Goal: Information Seeking & Learning: Learn about a topic

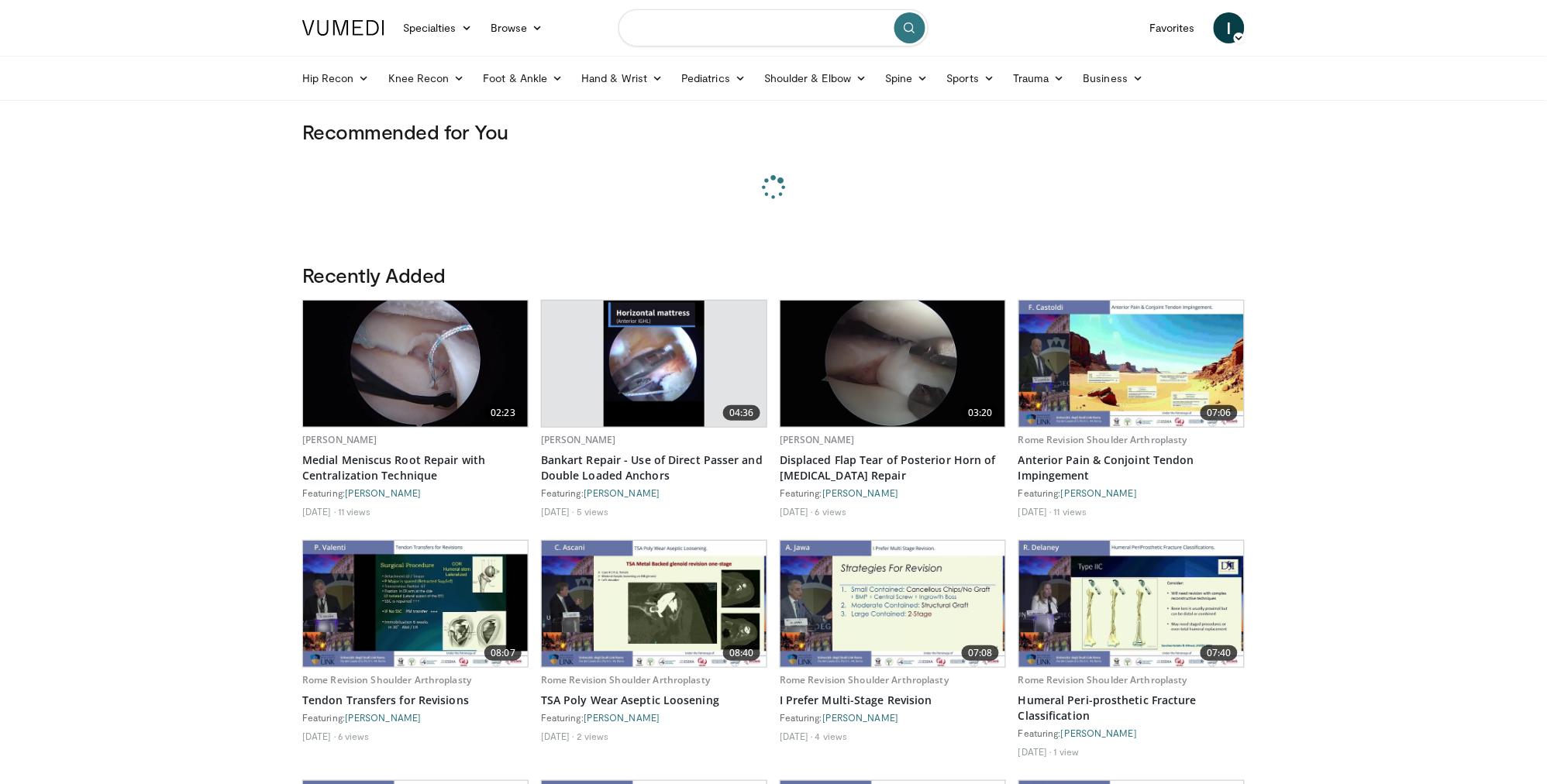
click at [676, 24] on input "Search topics, interventions" at bounding box center [774, 28] width 310 height 37
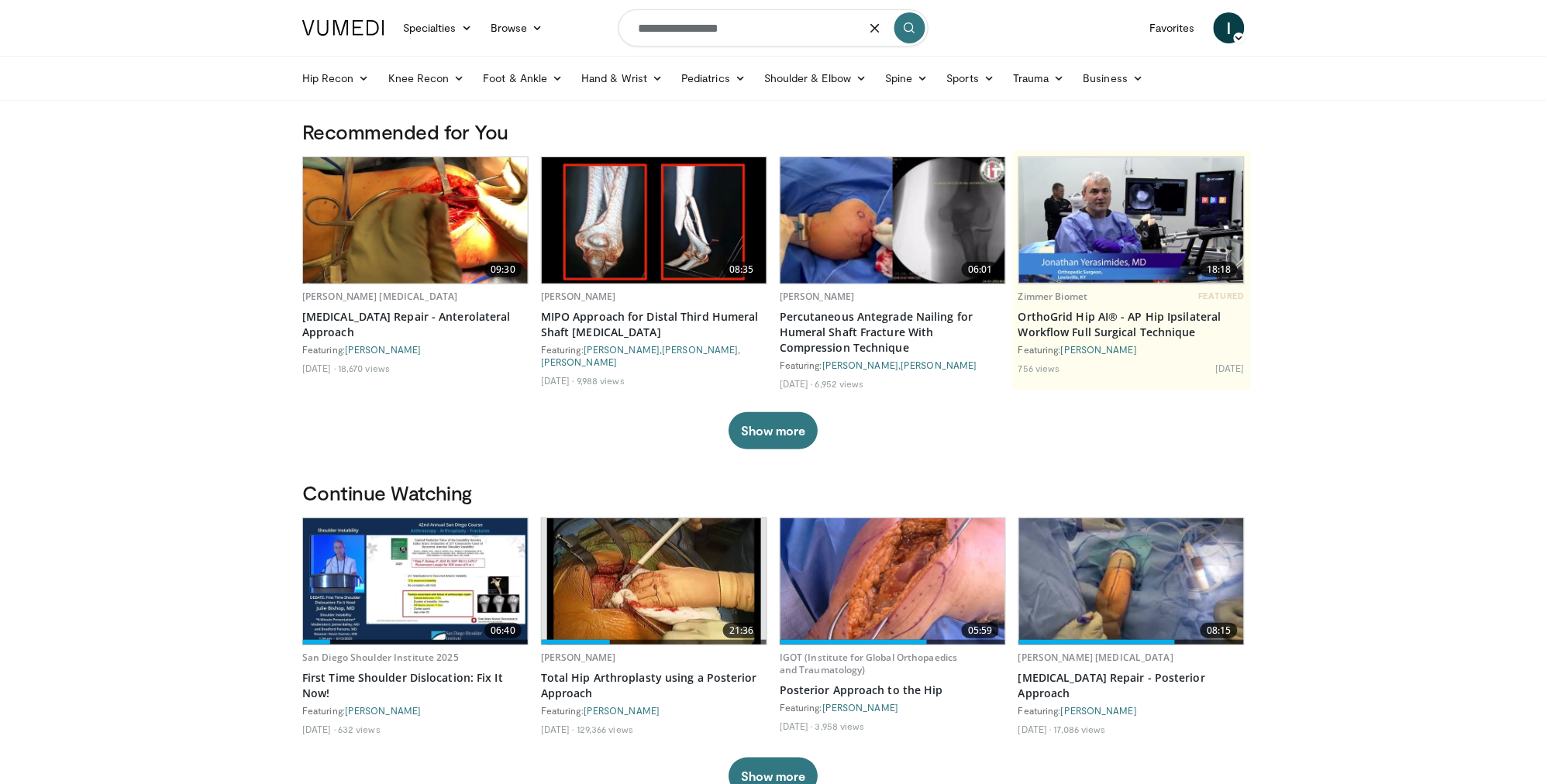
type input "**********"
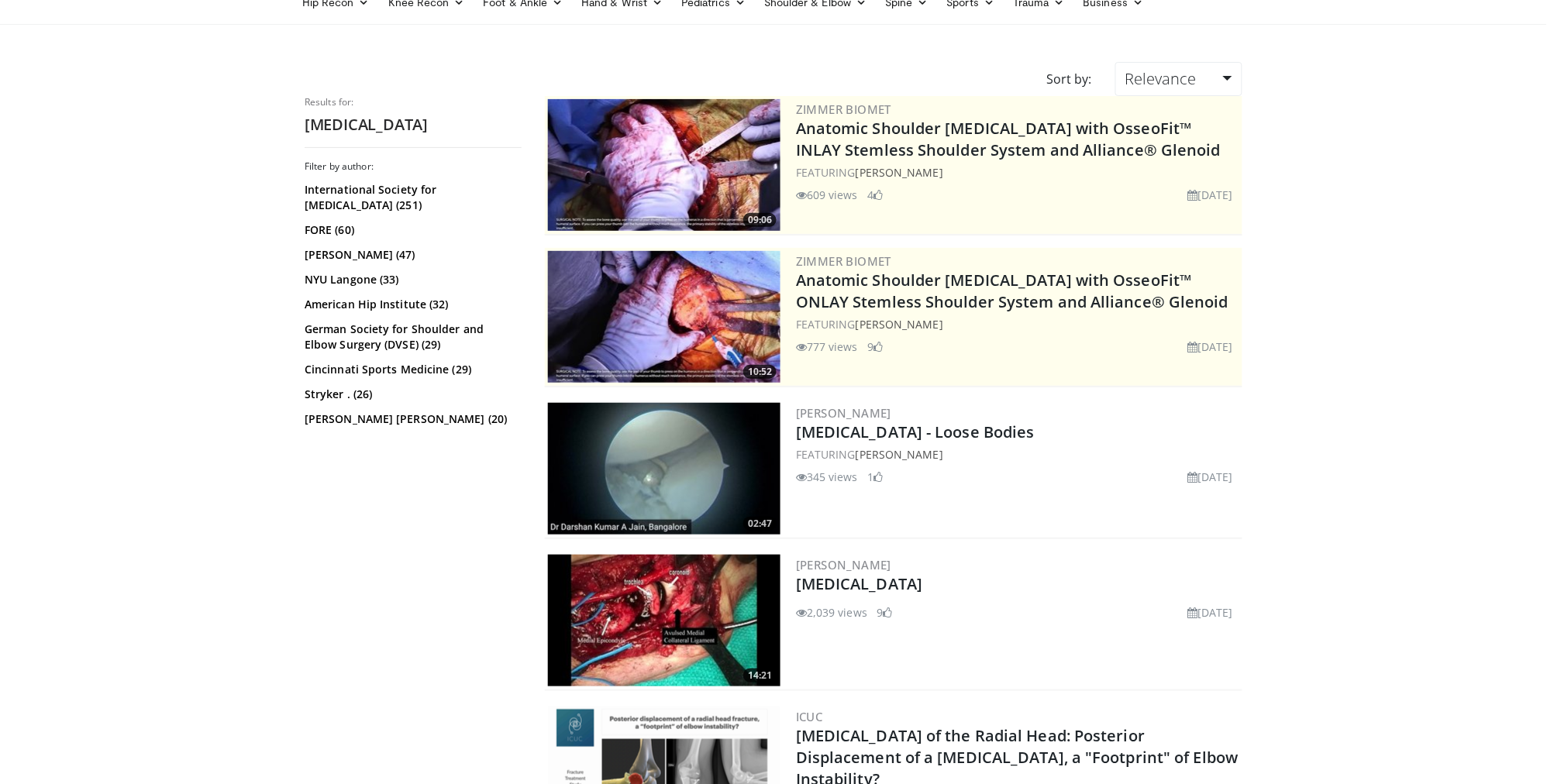
scroll to position [109, 0]
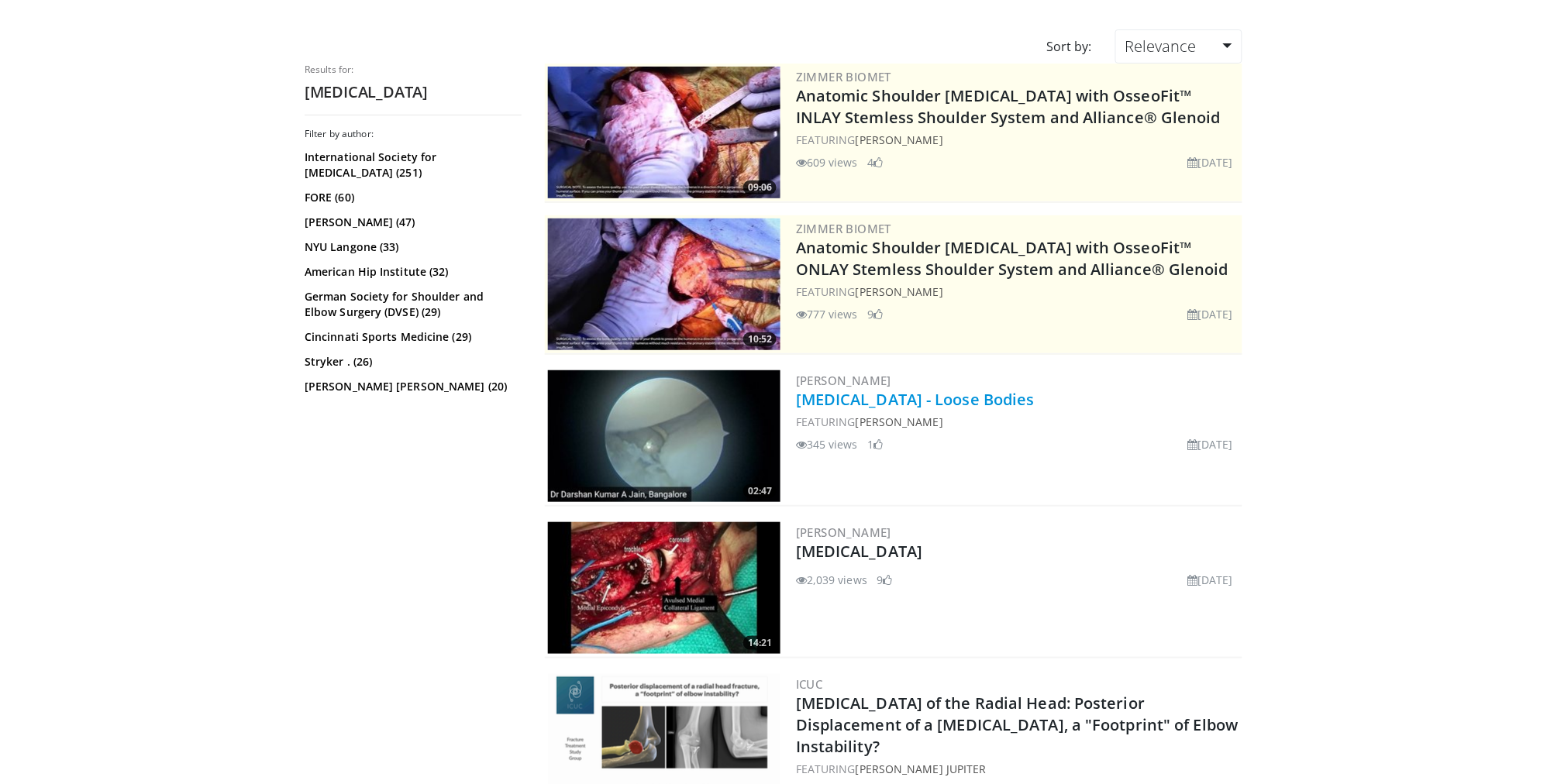
click at [874, 391] on link "[MEDICAL_DATA] - Loose Bodies" at bounding box center [915, 400] width 239 height 21
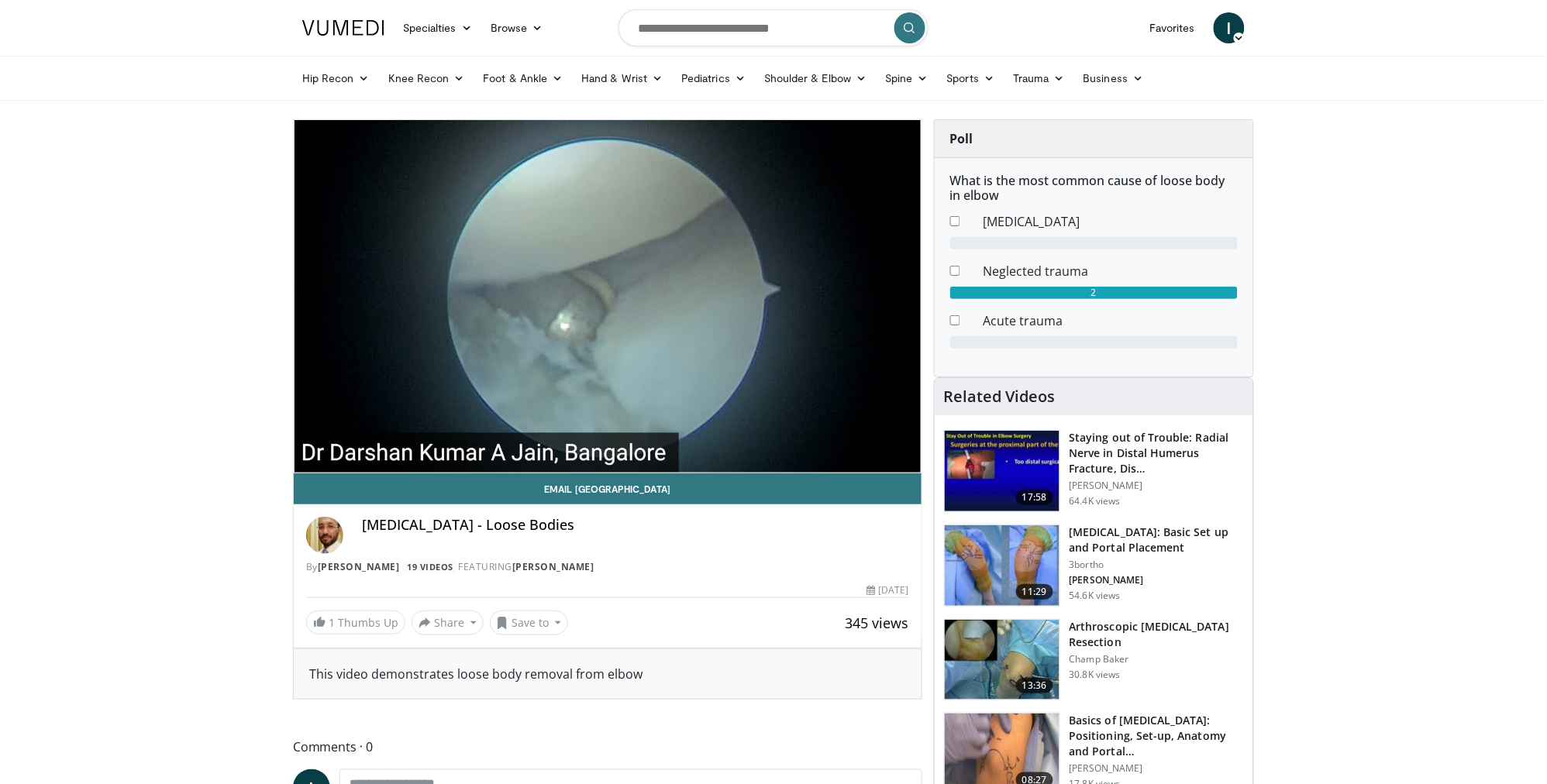
click at [996, 554] on img at bounding box center [1002, 565] width 115 height 81
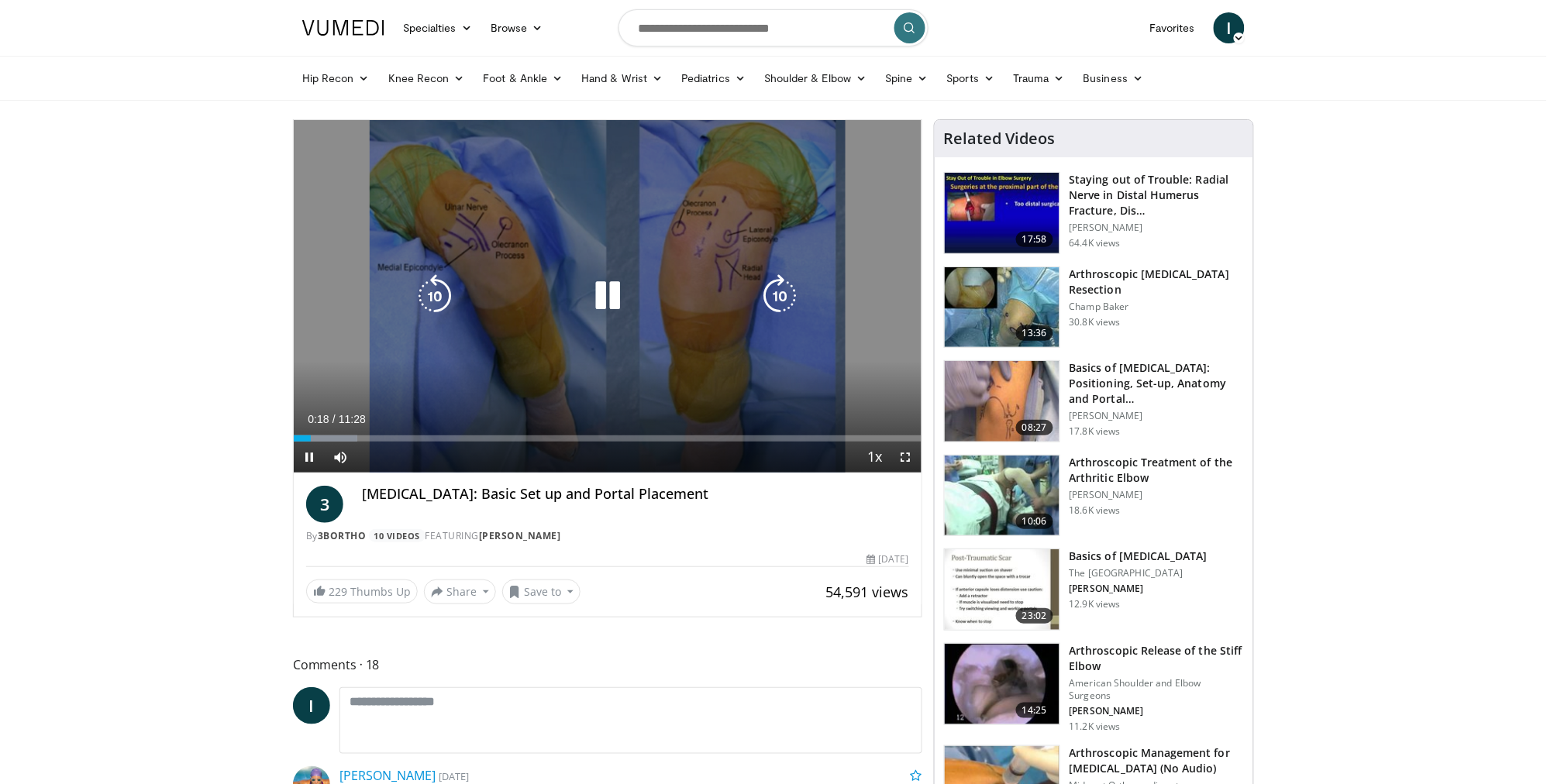
click at [780, 281] on icon "Video Player" at bounding box center [780, 296] width 43 height 43
click at [779, 287] on icon "Video Player" at bounding box center [780, 296] width 43 height 43
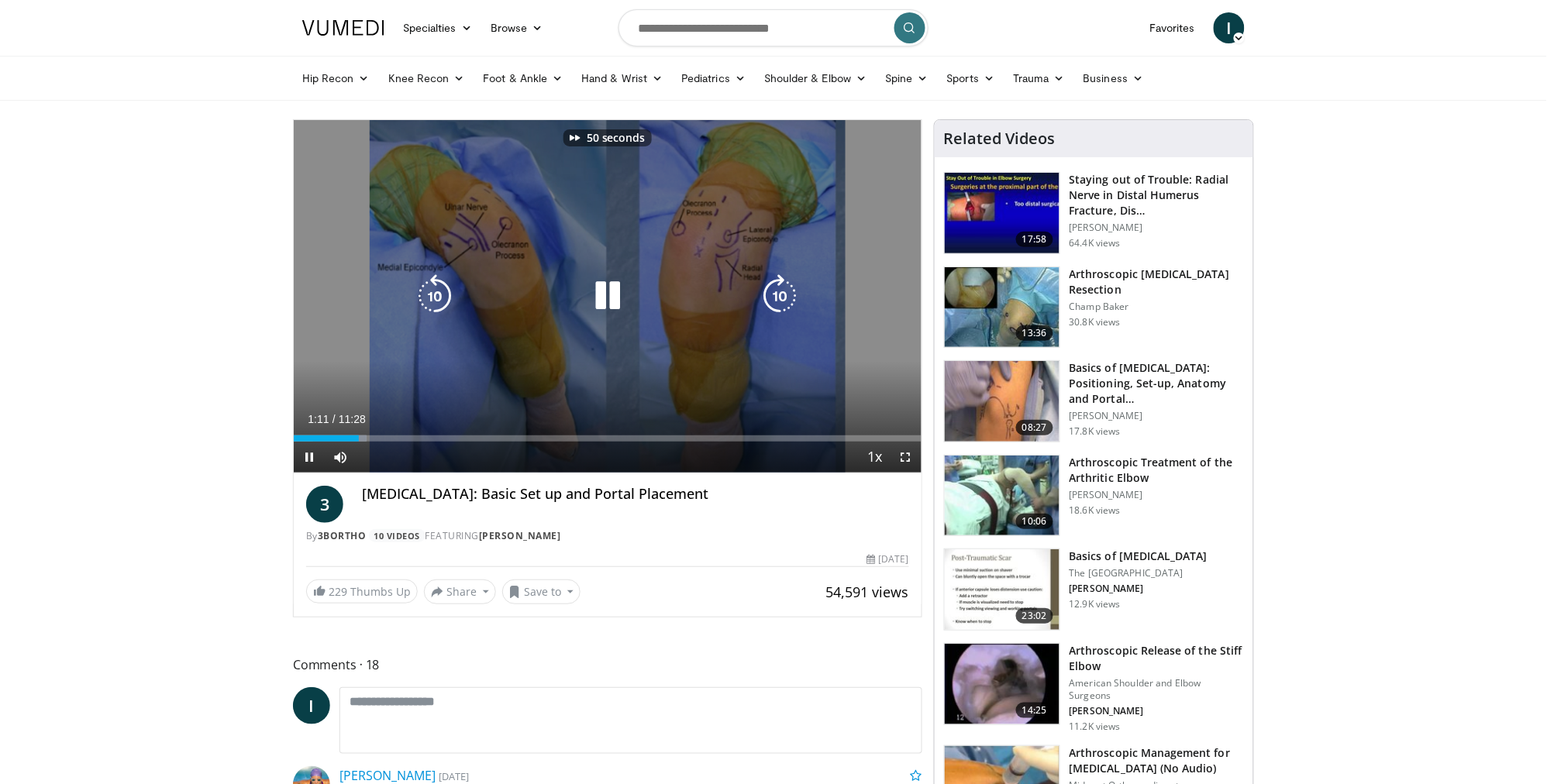
click at [779, 287] on icon "Video Player" at bounding box center [780, 296] width 43 height 43
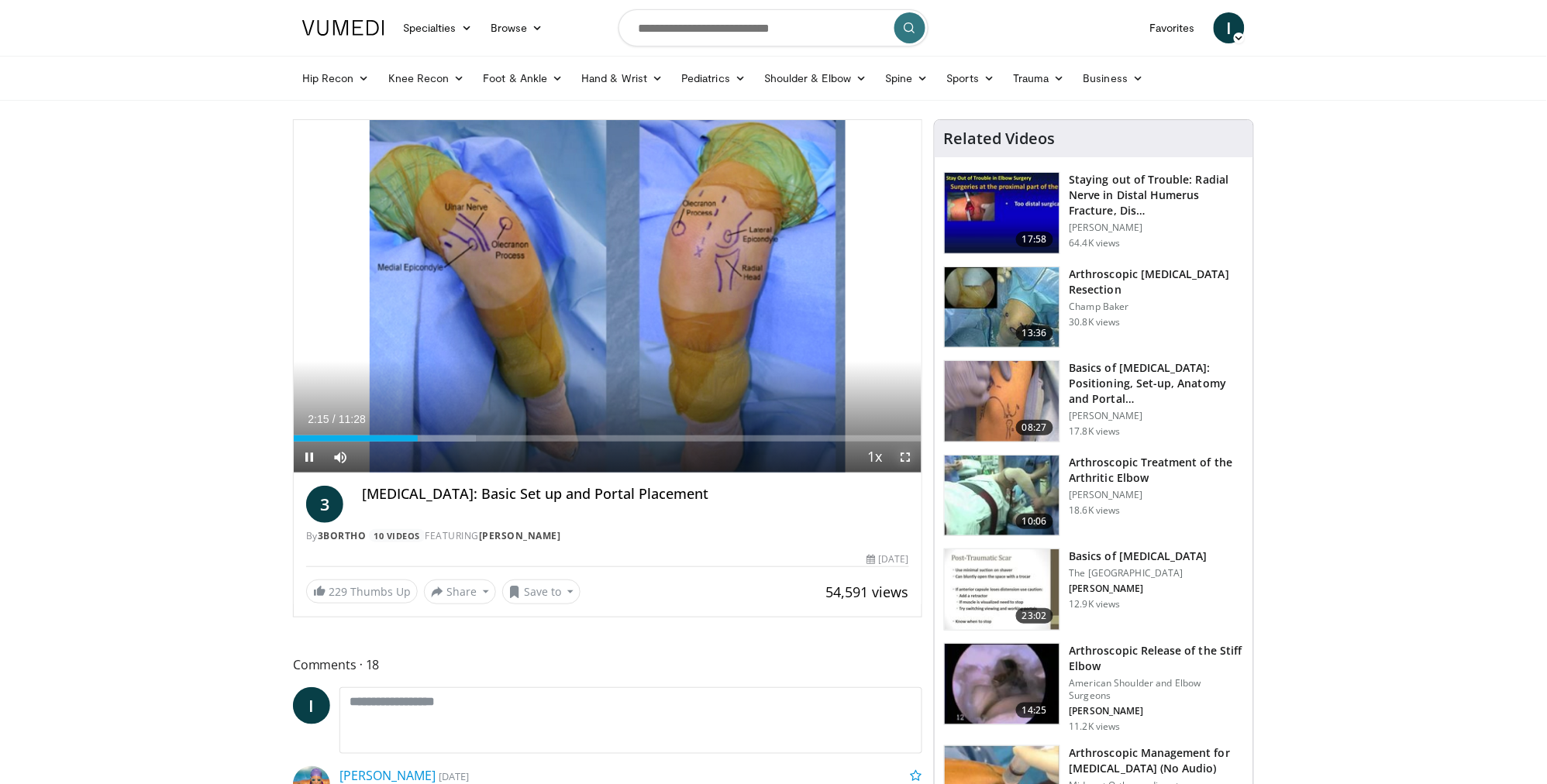
click at [906, 461] on span "Video Player" at bounding box center [905, 457] width 31 height 31
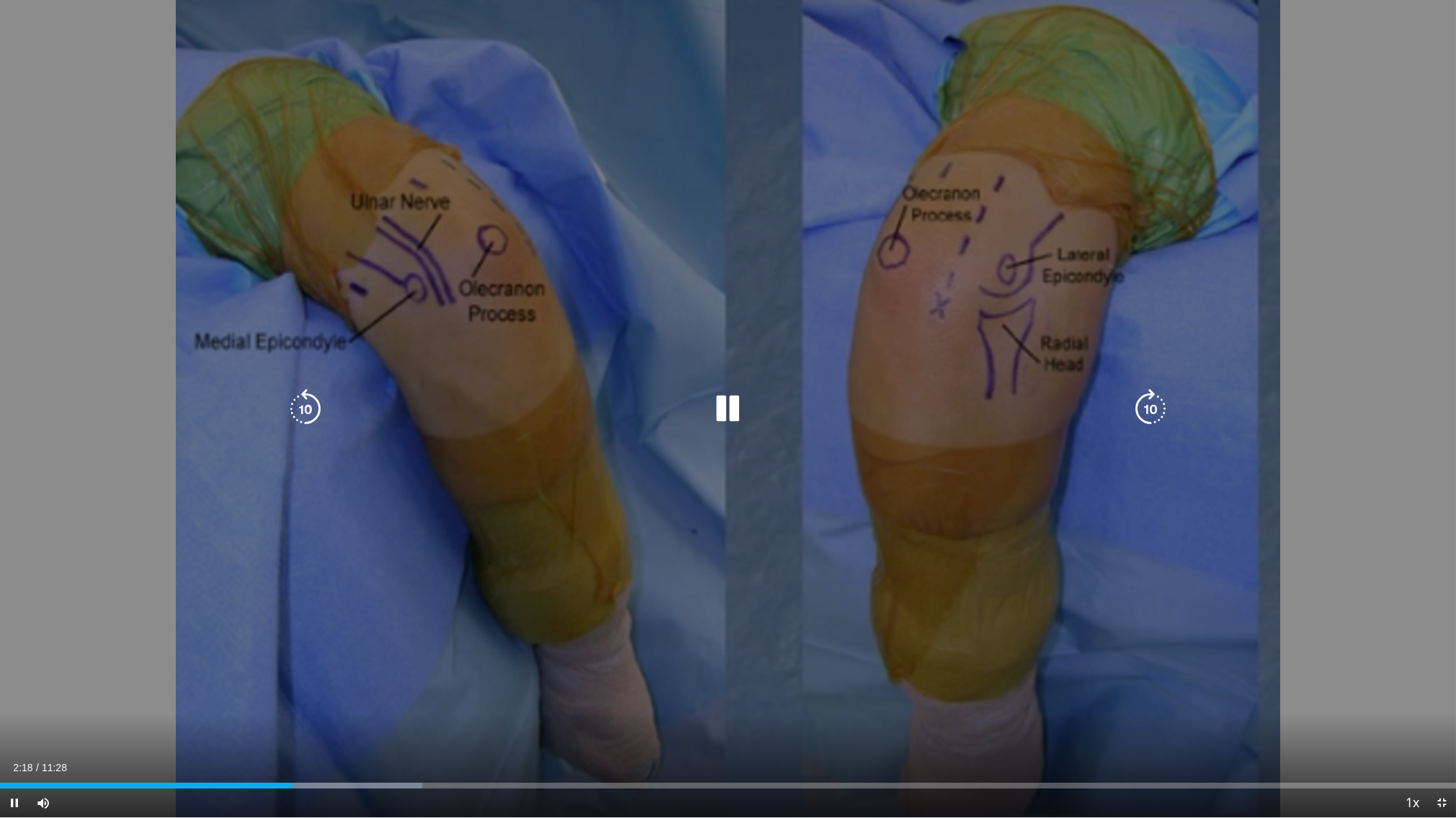
click at [1156, 414] on icon "Video Player" at bounding box center [1150, 409] width 40 height 40
click at [1149, 397] on icon "Video Player" at bounding box center [1150, 409] width 40 height 40
click at [1148, 393] on icon "Video Player" at bounding box center [1150, 409] width 40 height 40
click at [1140, 414] on icon "Video Player" at bounding box center [1150, 409] width 40 height 40
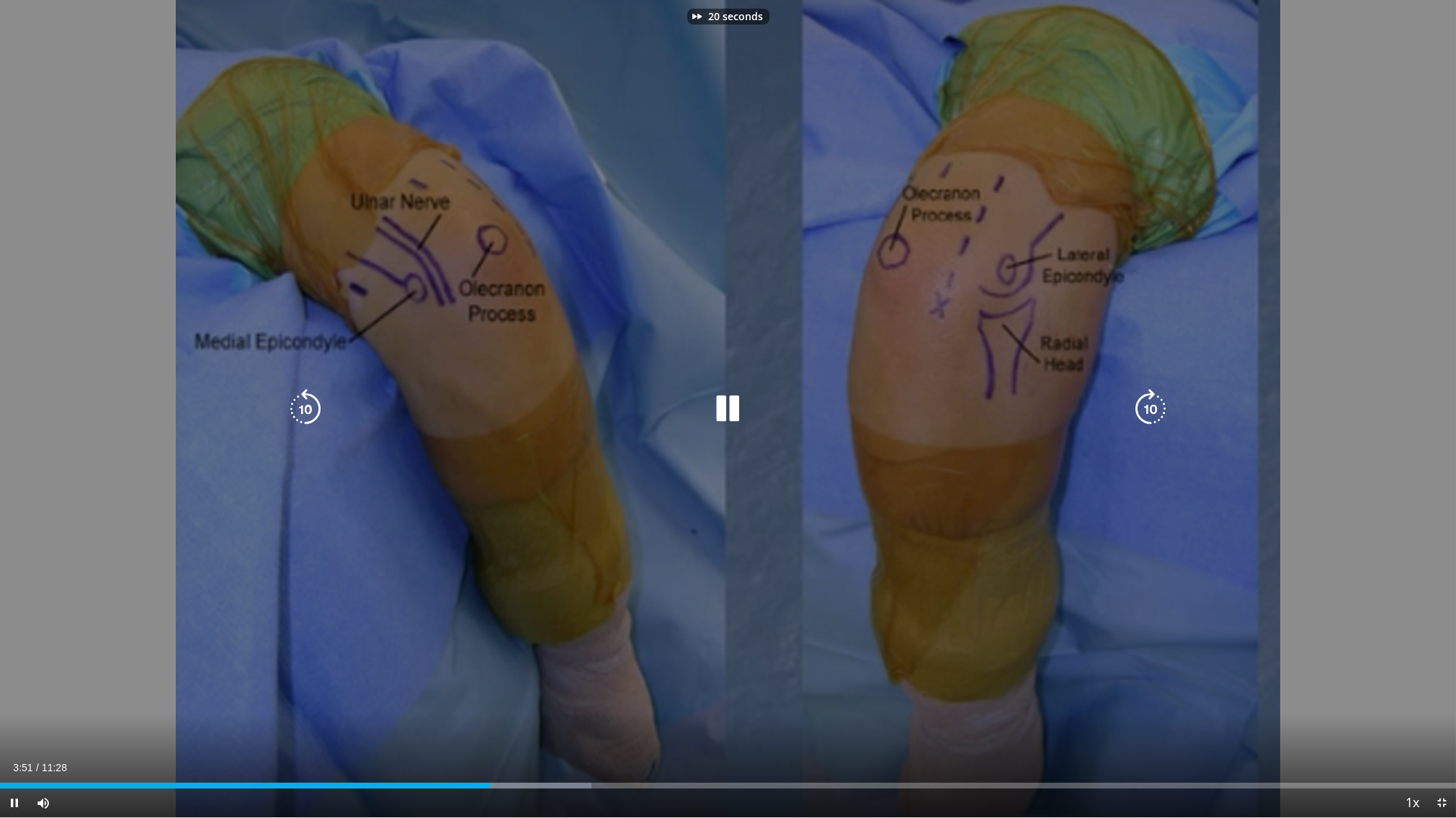
click at [1140, 414] on icon "Video Player" at bounding box center [1150, 409] width 40 height 40
click at [294, 414] on icon "Video Player" at bounding box center [305, 409] width 40 height 40
click at [299, 414] on icon "Video Player" at bounding box center [305, 409] width 40 height 40
click at [1152, 400] on icon "Video Player" at bounding box center [1150, 409] width 40 height 40
click at [736, 405] on icon "Video Player" at bounding box center [728, 409] width 40 height 40
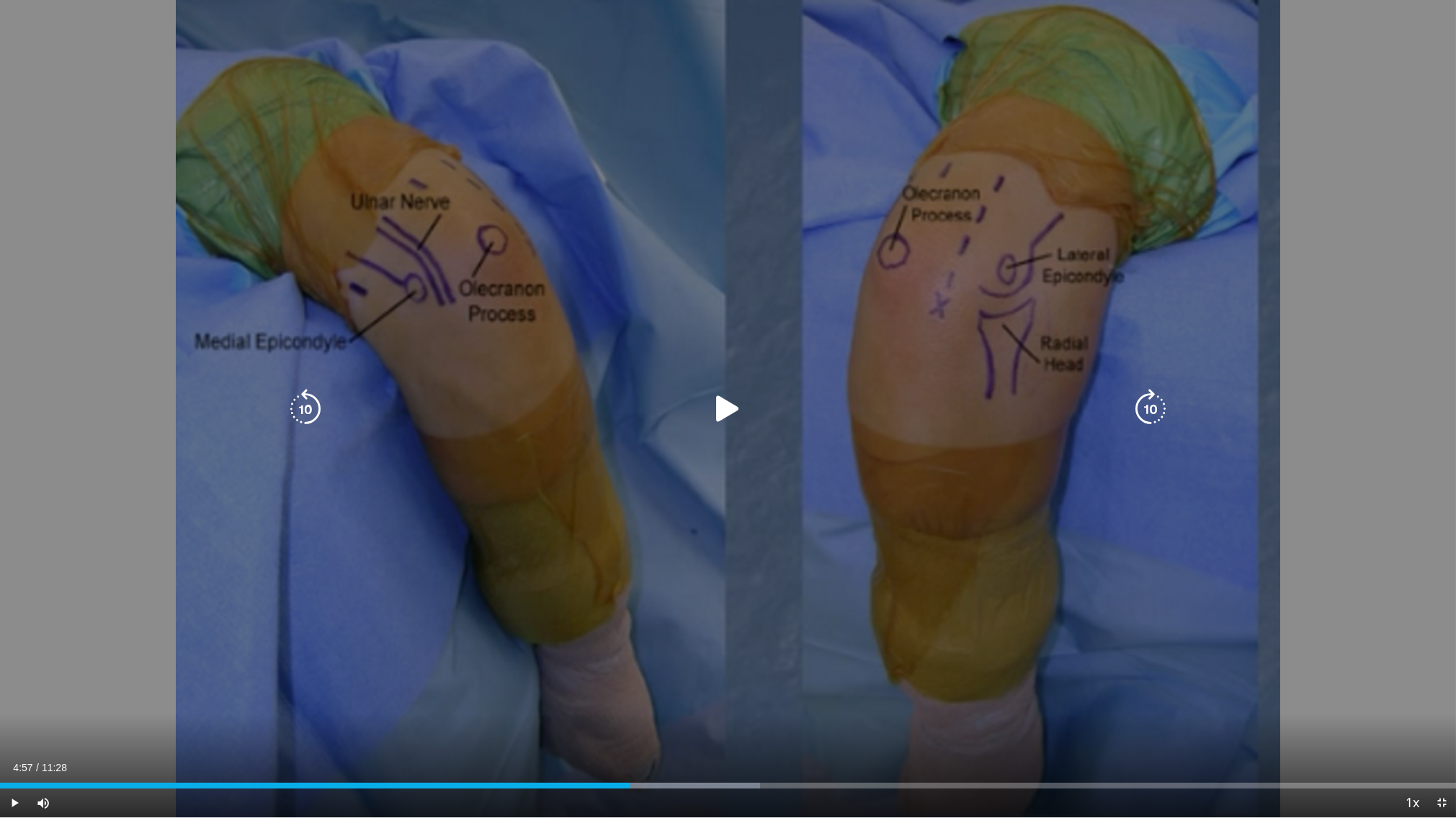
click at [721, 405] on icon "Video Player" at bounding box center [728, 409] width 40 height 40
click at [1153, 409] on icon "Video Player" at bounding box center [1150, 409] width 40 height 40
click at [1150, 407] on icon "Video Player" at bounding box center [1150, 409] width 40 height 40
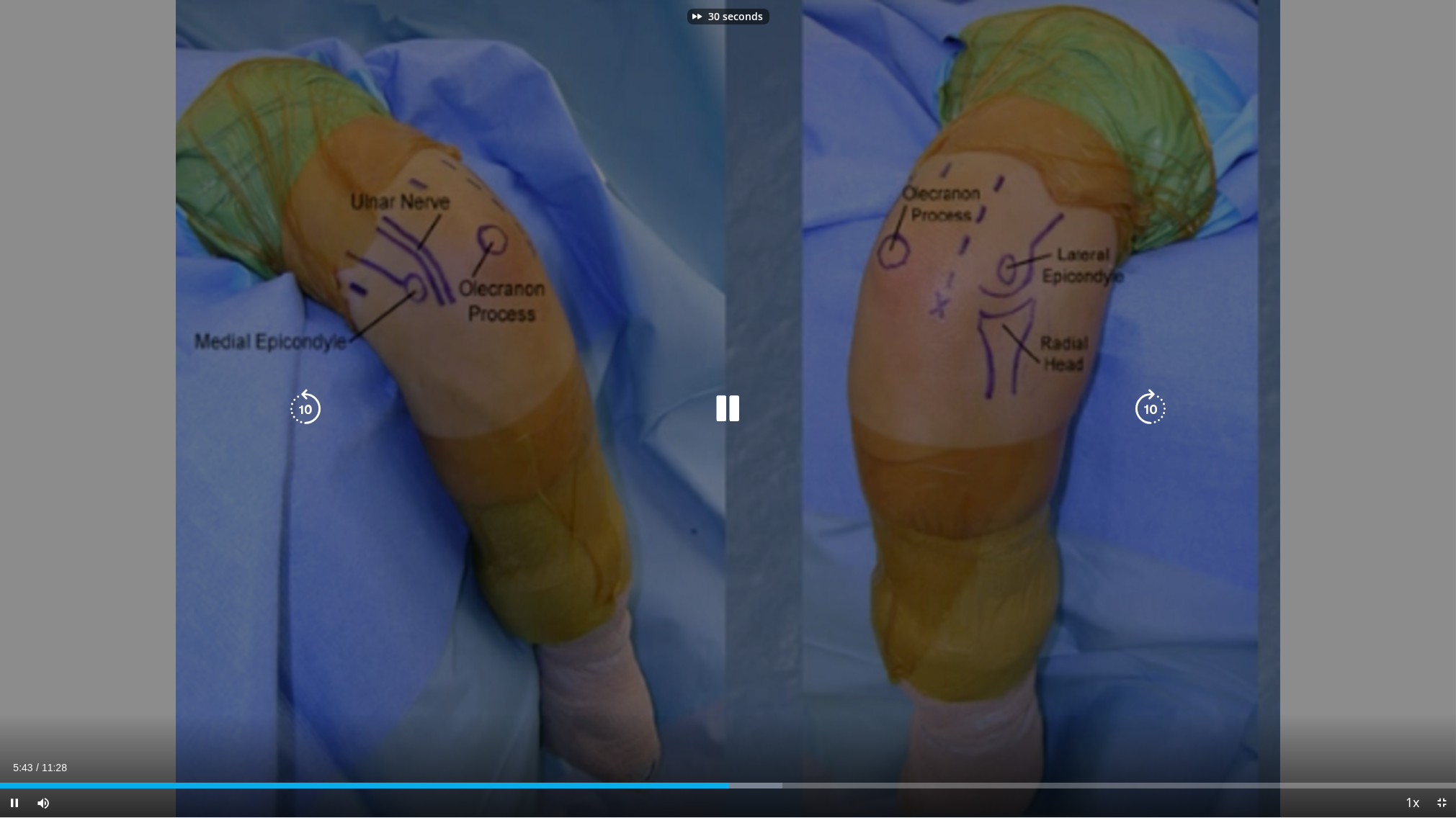
click at [1150, 407] on icon "Video Player" at bounding box center [1150, 409] width 40 height 40
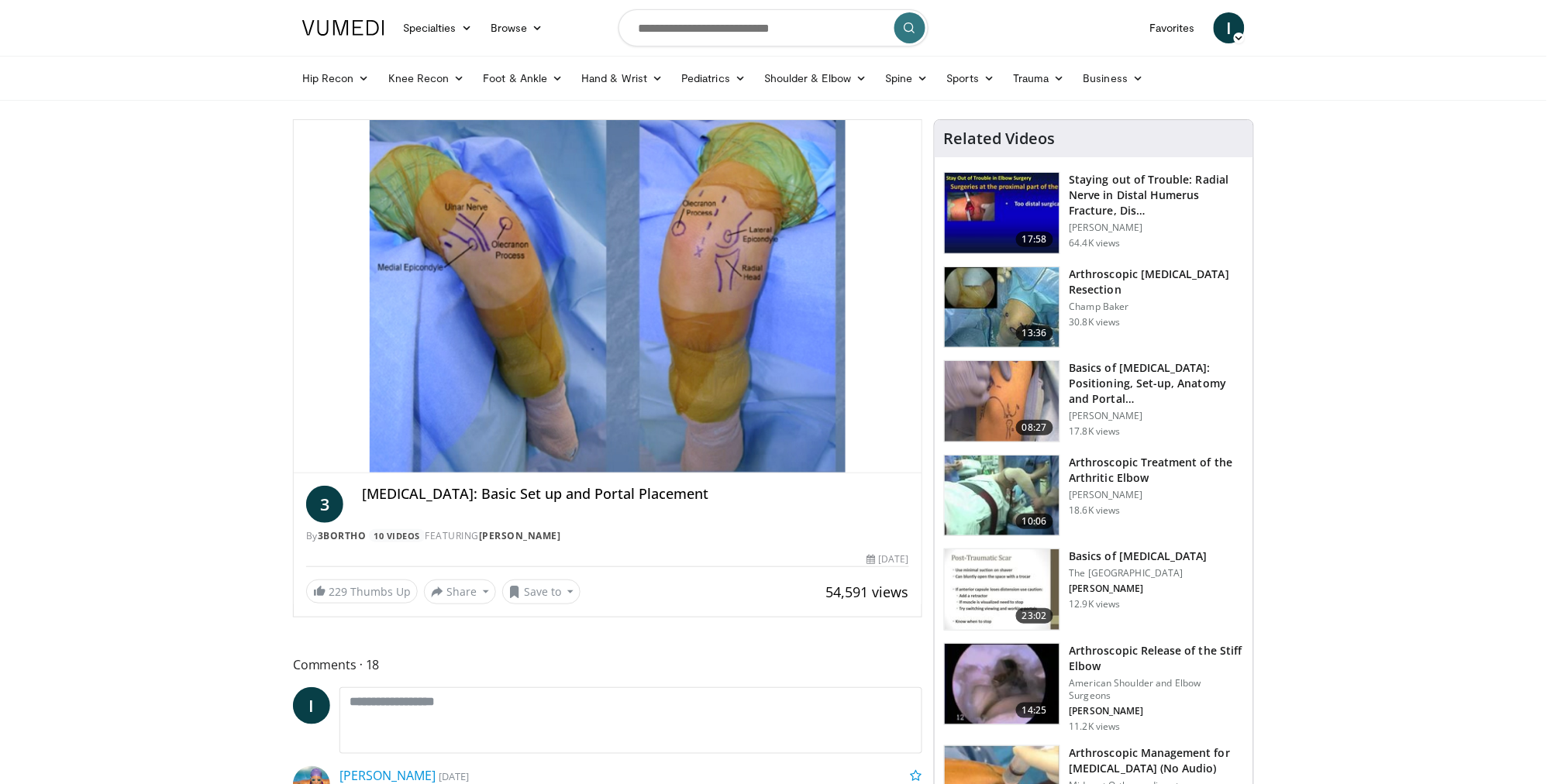
click at [1020, 304] on img at bounding box center [1002, 307] width 115 height 81
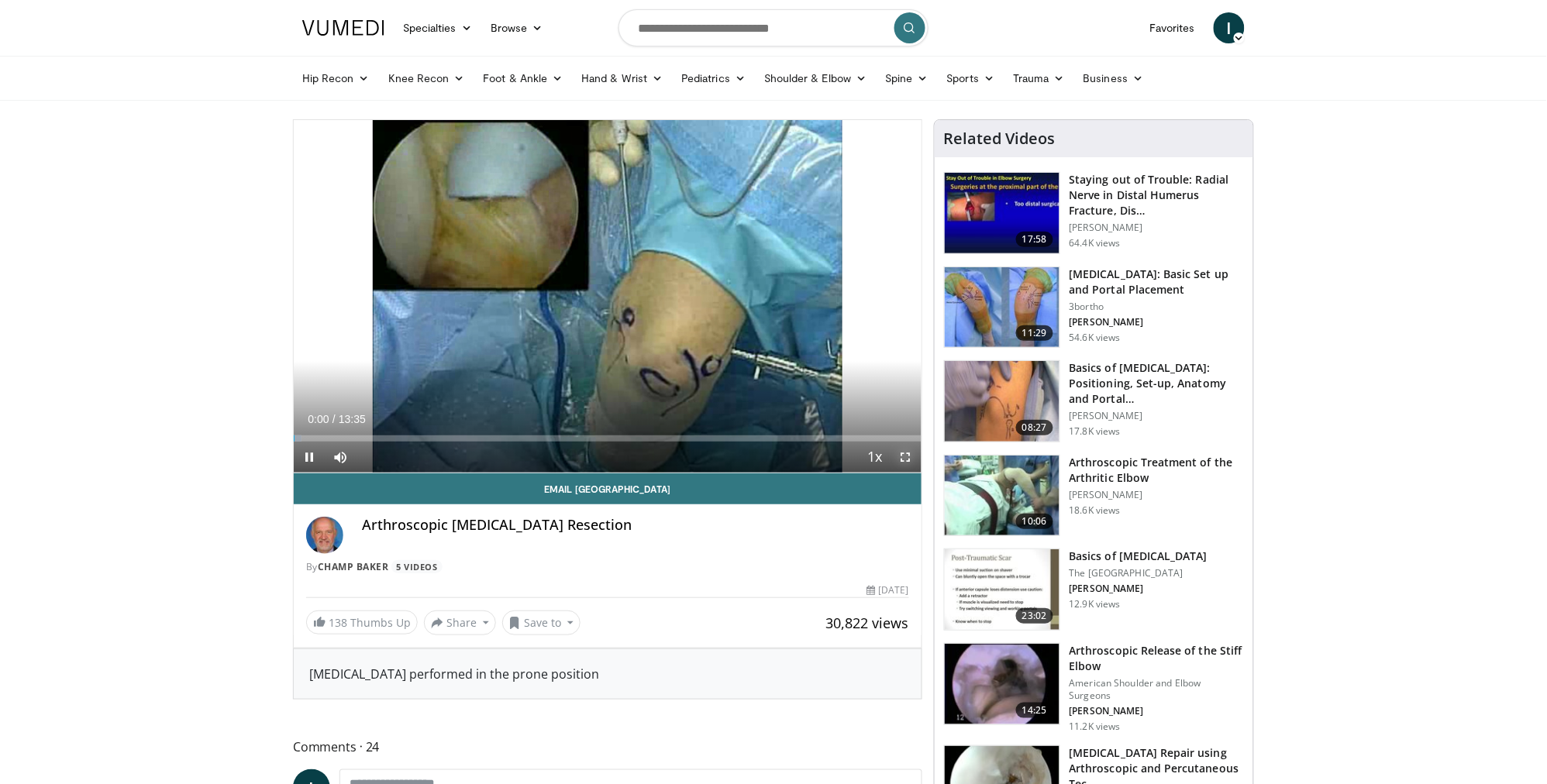
click at [910, 456] on span "Video Player" at bounding box center [905, 457] width 31 height 31
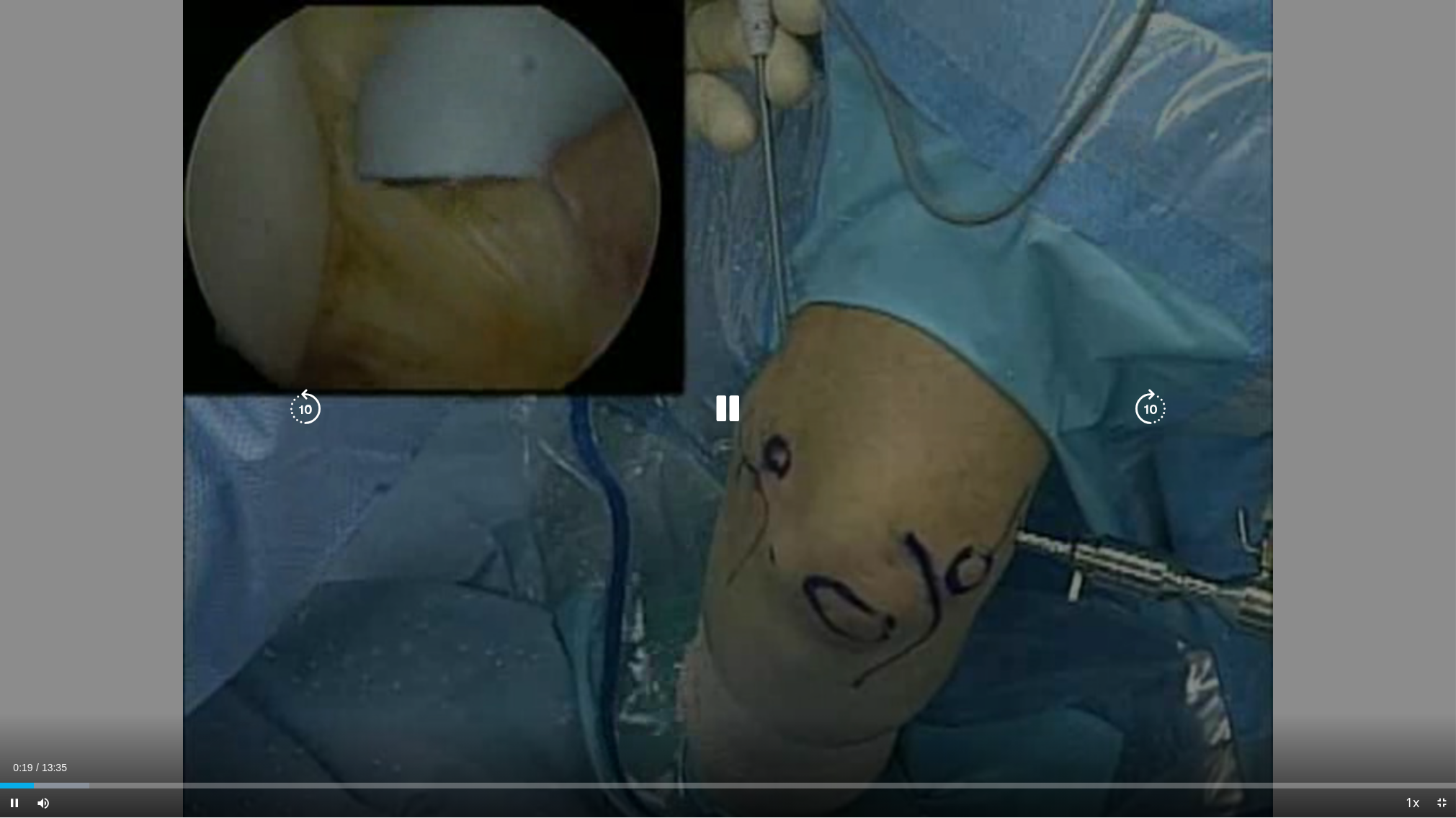
click at [1138, 414] on icon "Video Player" at bounding box center [1150, 409] width 40 height 40
click at [1138, 414] on div "30 seconds Tap to unmute" at bounding box center [728, 409] width 1456 height 817
click at [307, 409] on icon "Video Player" at bounding box center [305, 409] width 40 height 40
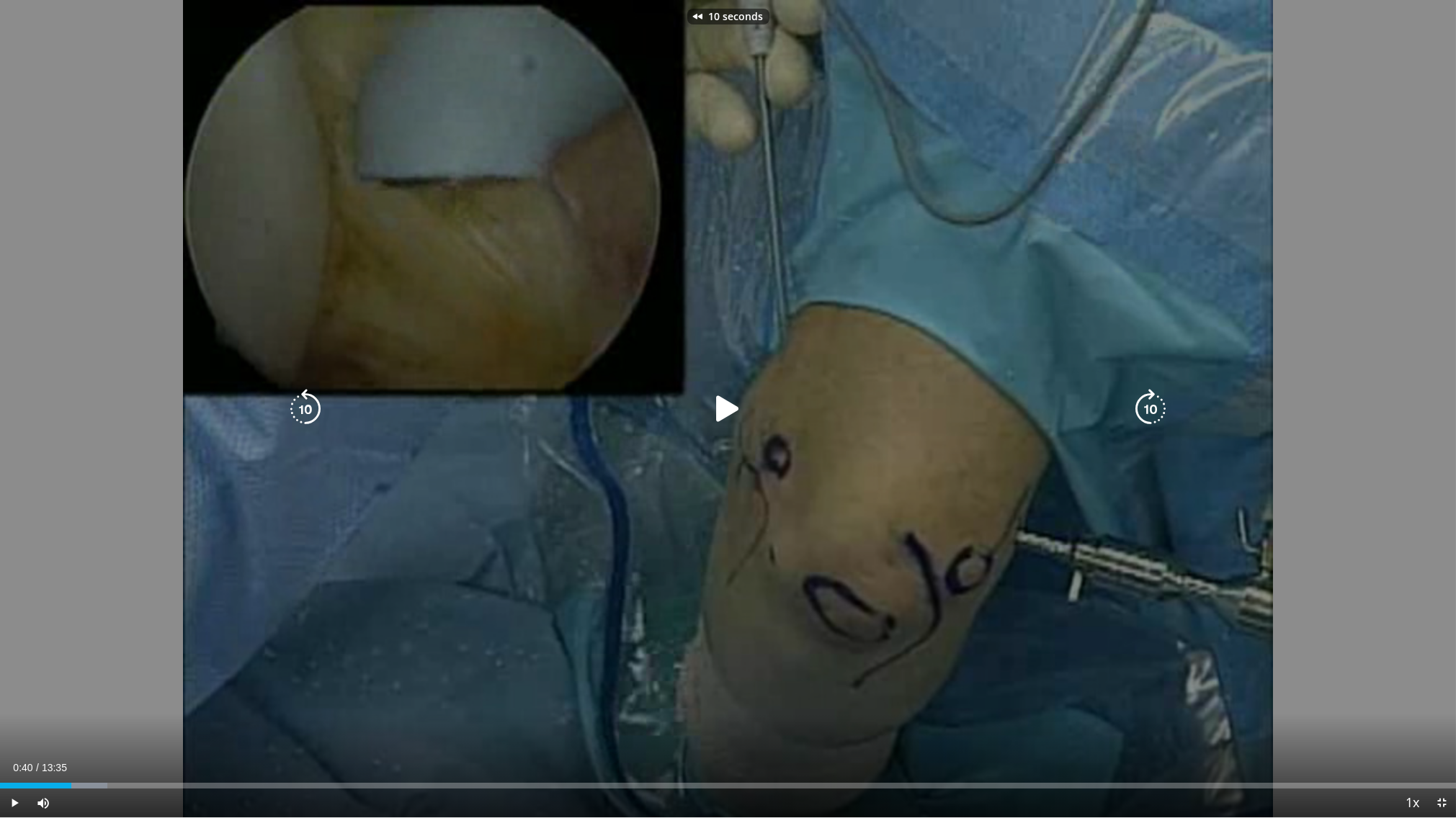
click at [730, 416] on icon "Video Player" at bounding box center [728, 409] width 40 height 40
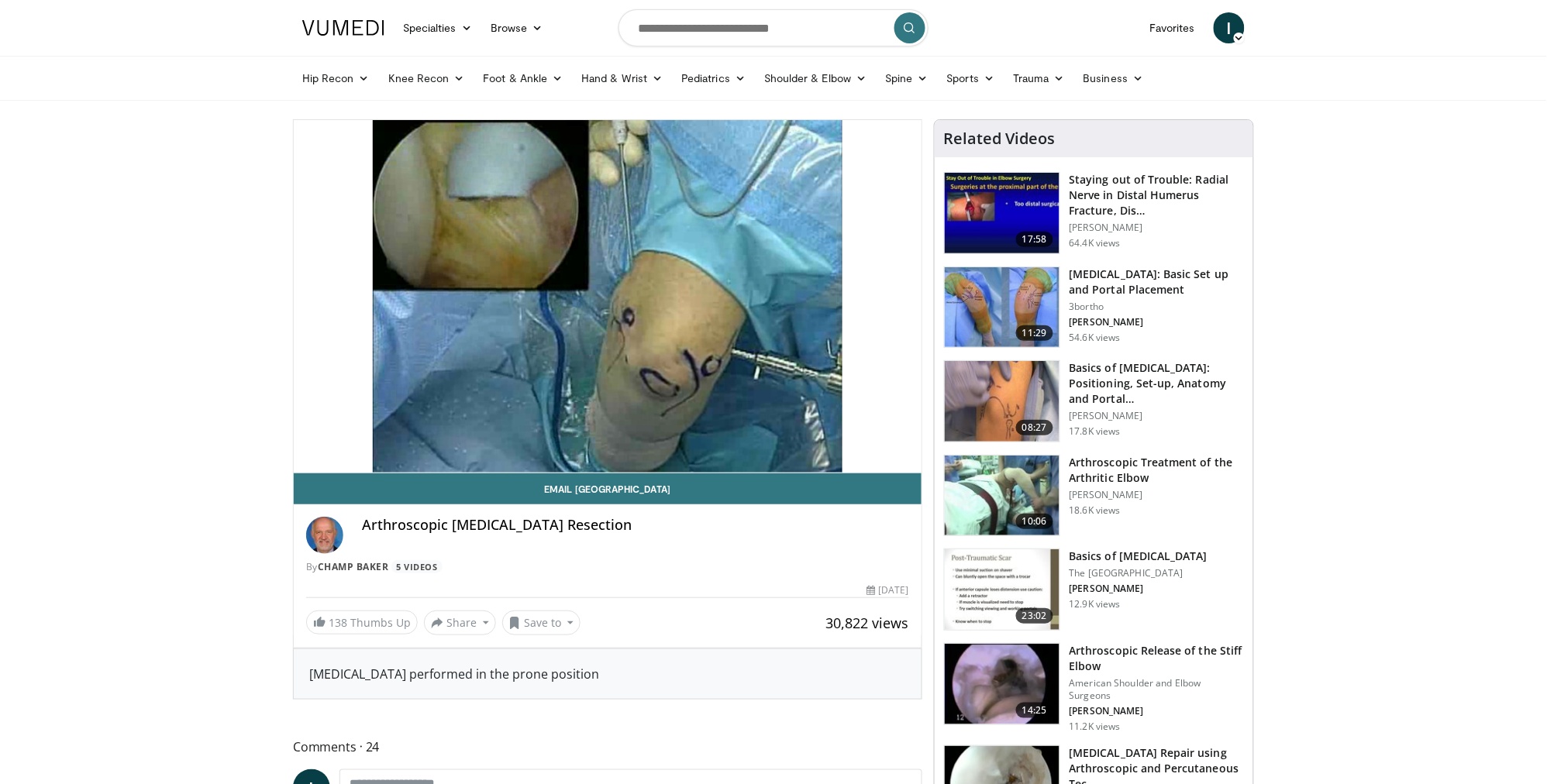
click at [1012, 496] on img at bounding box center [1002, 496] width 115 height 81
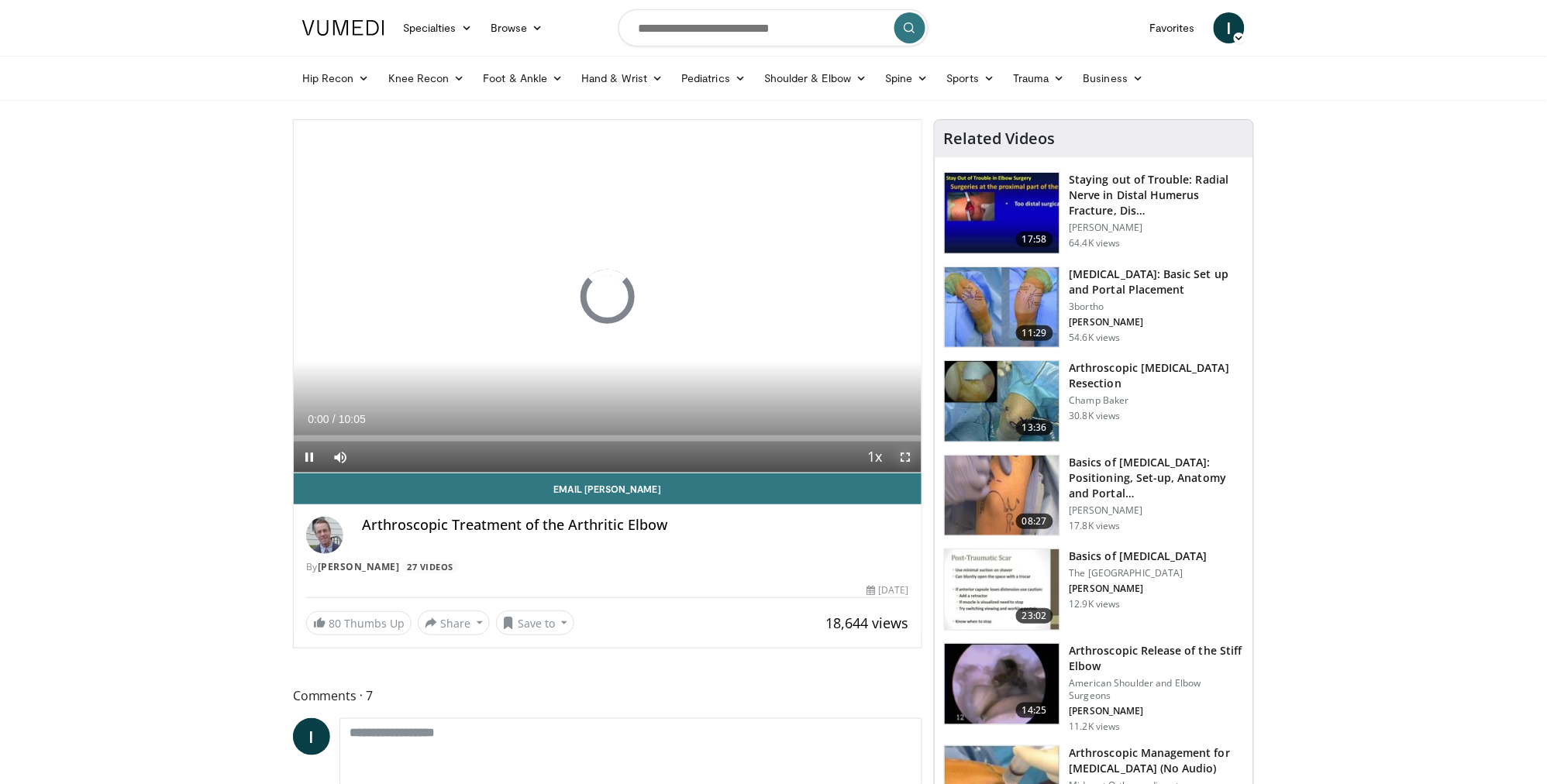
click at [904, 451] on span "Video Player" at bounding box center [905, 457] width 31 height 31
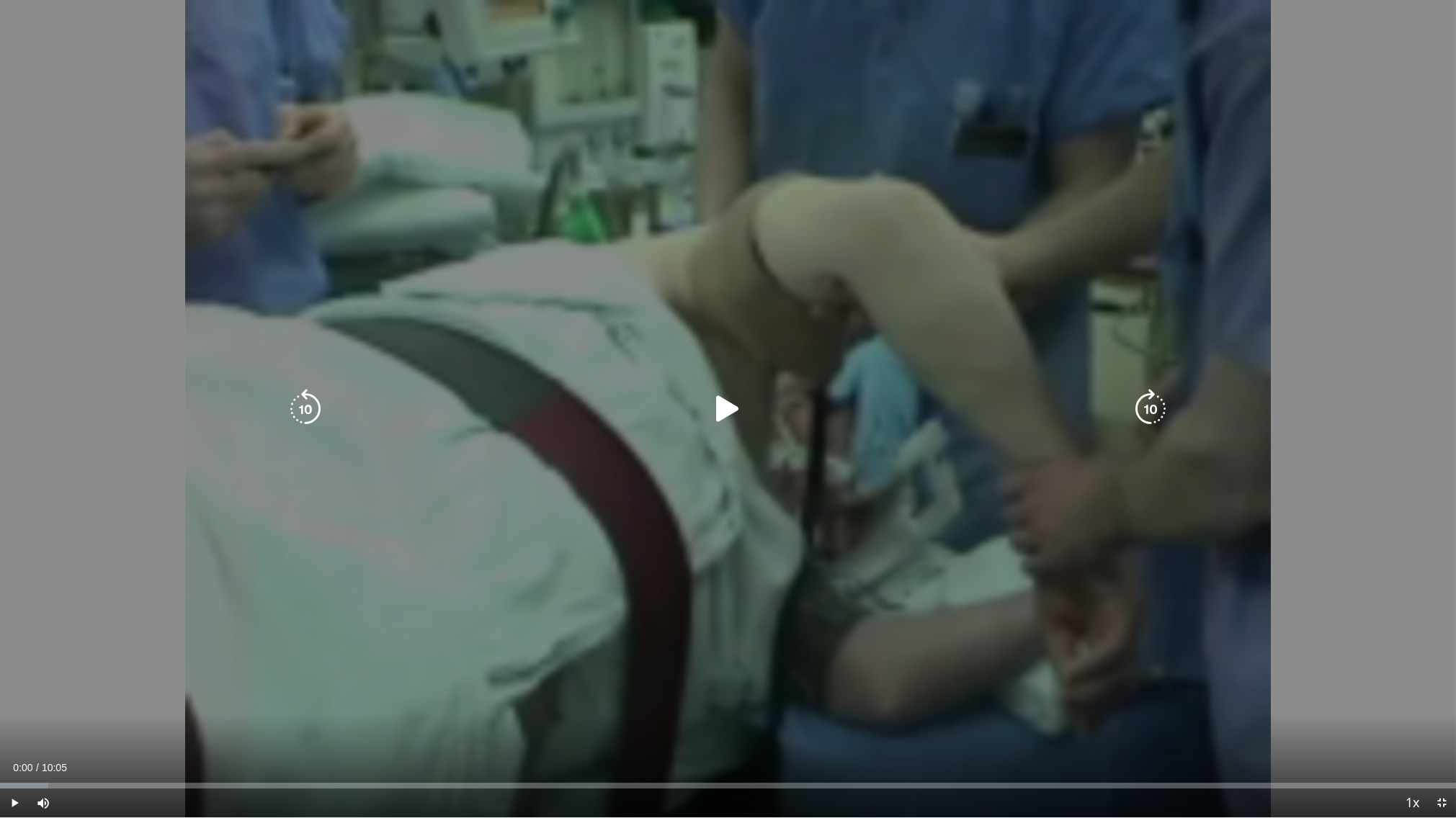
click at [721, 408] on icon "Video Player" at bounding box center [728, 409] width 40 height 40
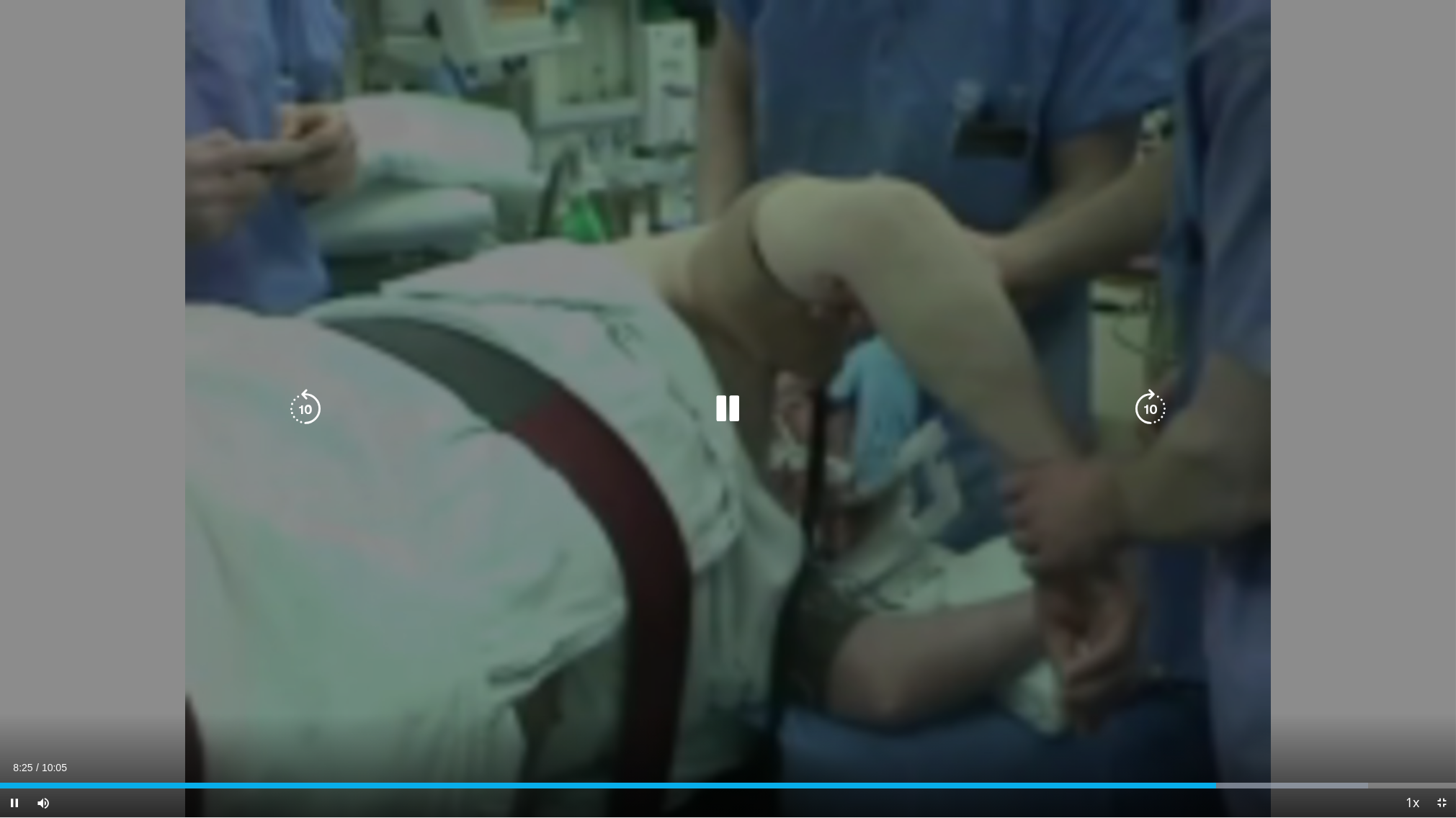
click at [1138, 410] on icon "Video Player" at bounding box center [1150, 409] width 40 height 40
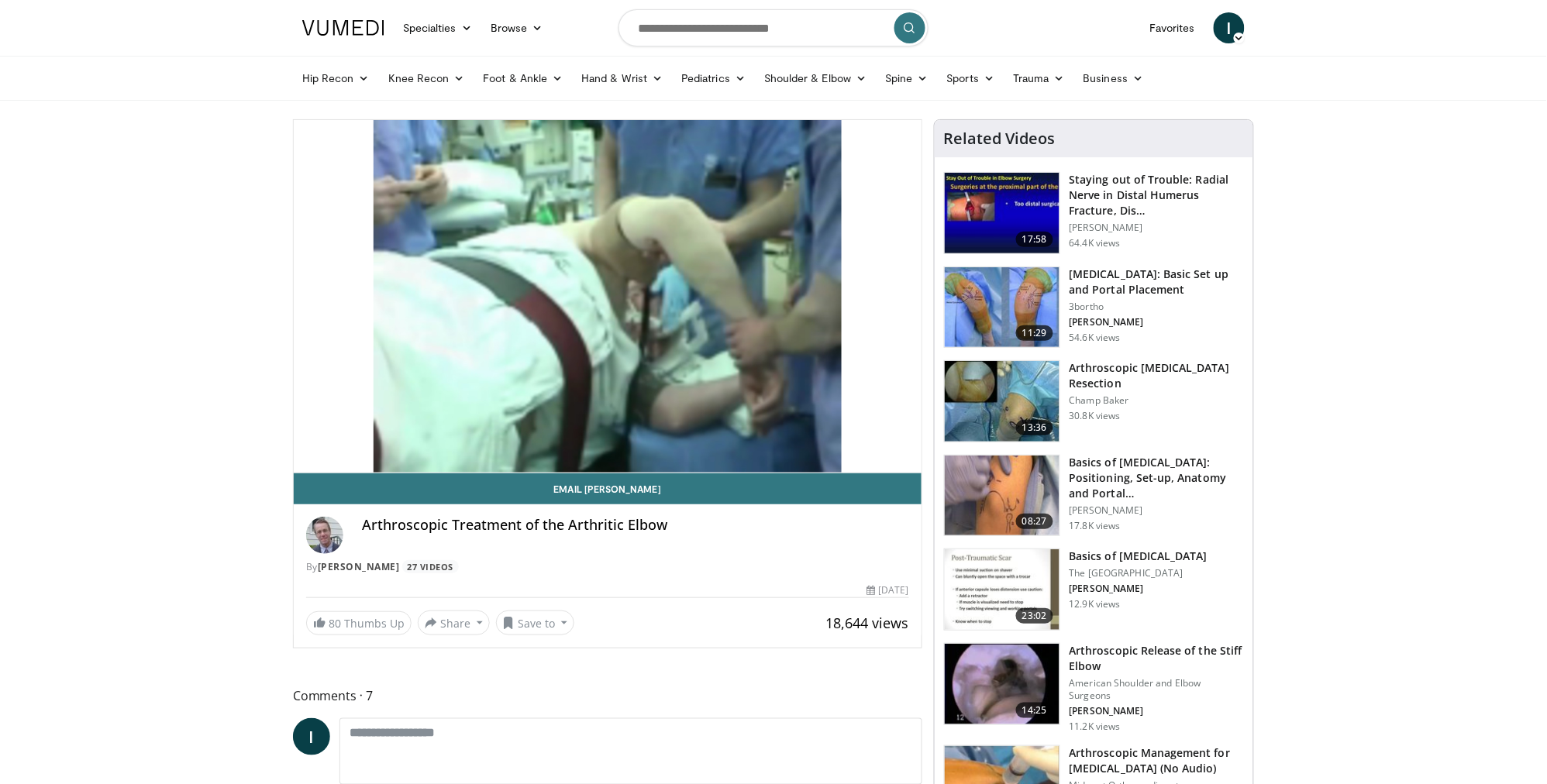
click at [1017, 462] on img at bounding box center [1002, 496] width 115 height 81
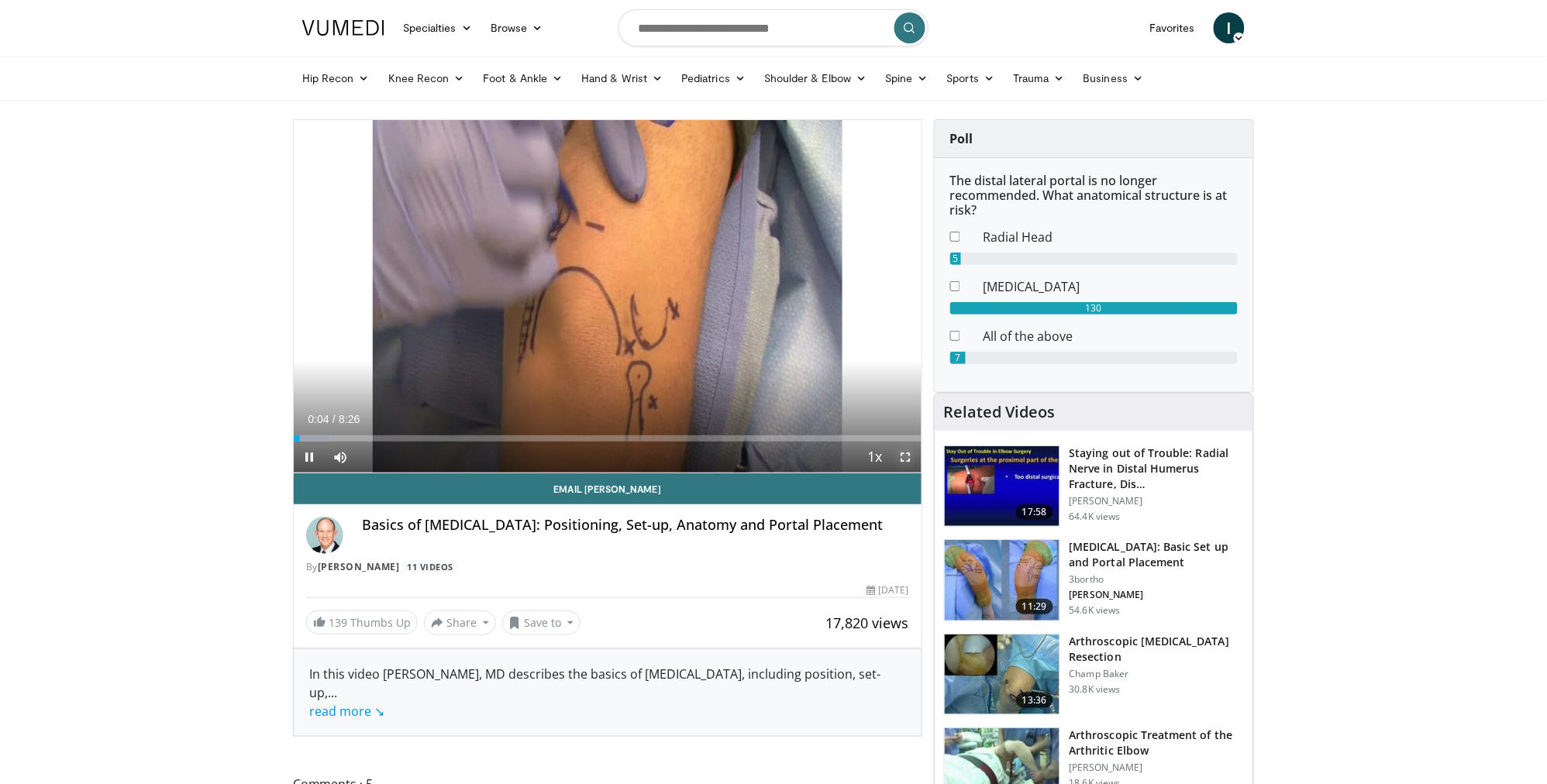
click at [897, 457] on span "Video Player" at bounding box center [905, 457] width 31 height 31
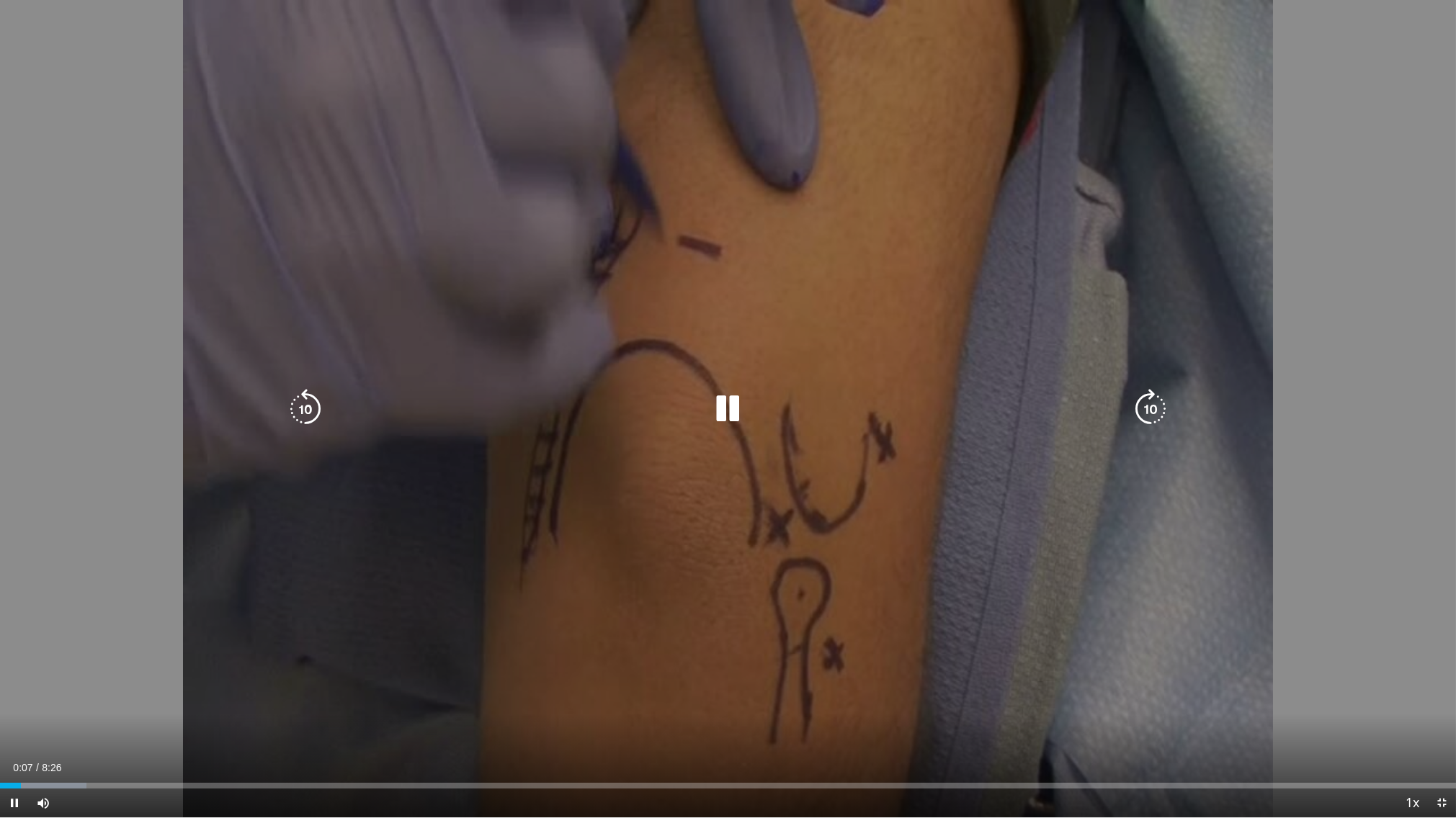
click at [1144, 420] on icon "Video Player" at bounding box center [1150, 409] width 40 height 40
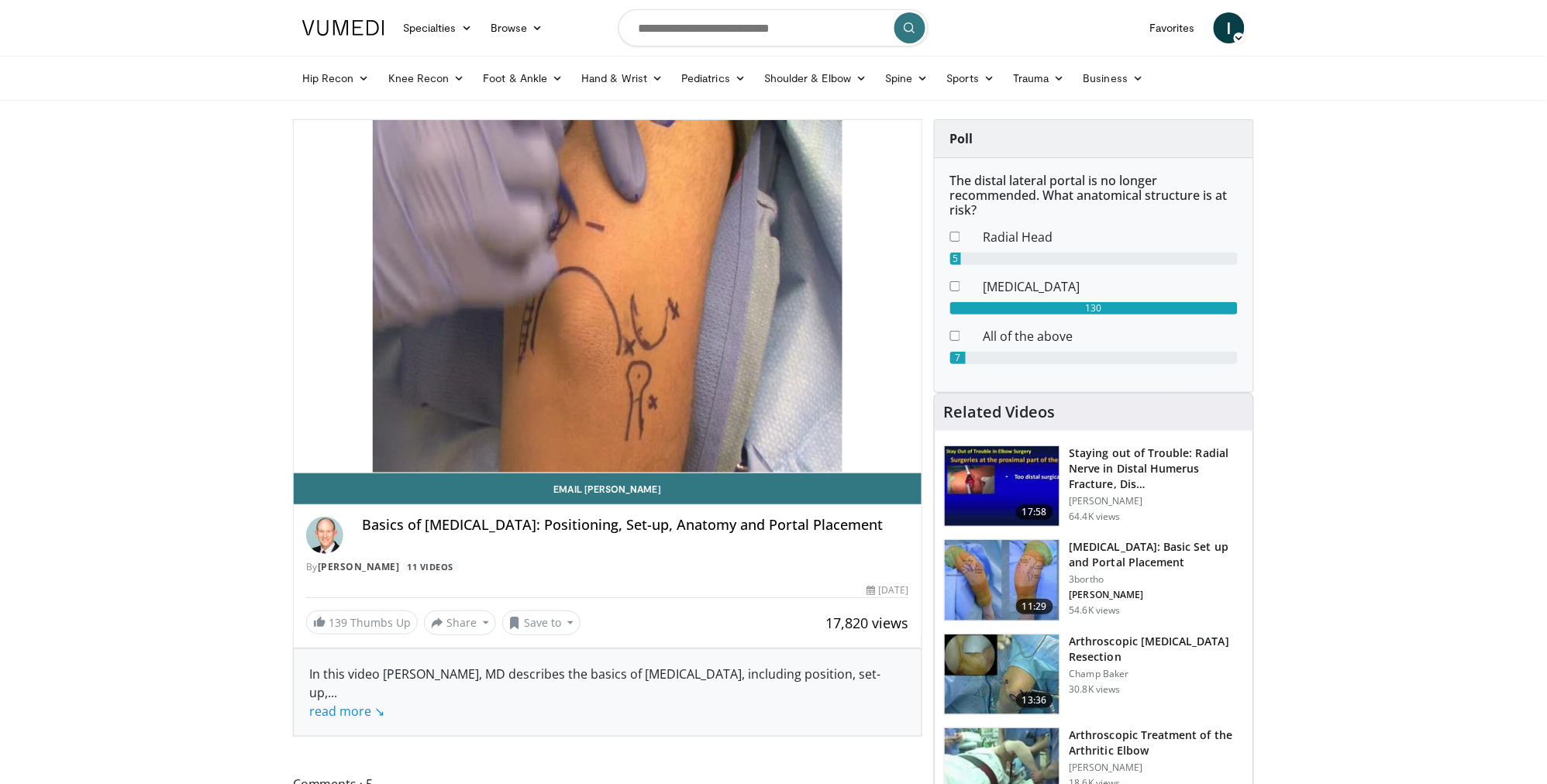
click at [1013, 562] on img at bounding box center [1002, 580] width 115 height 81
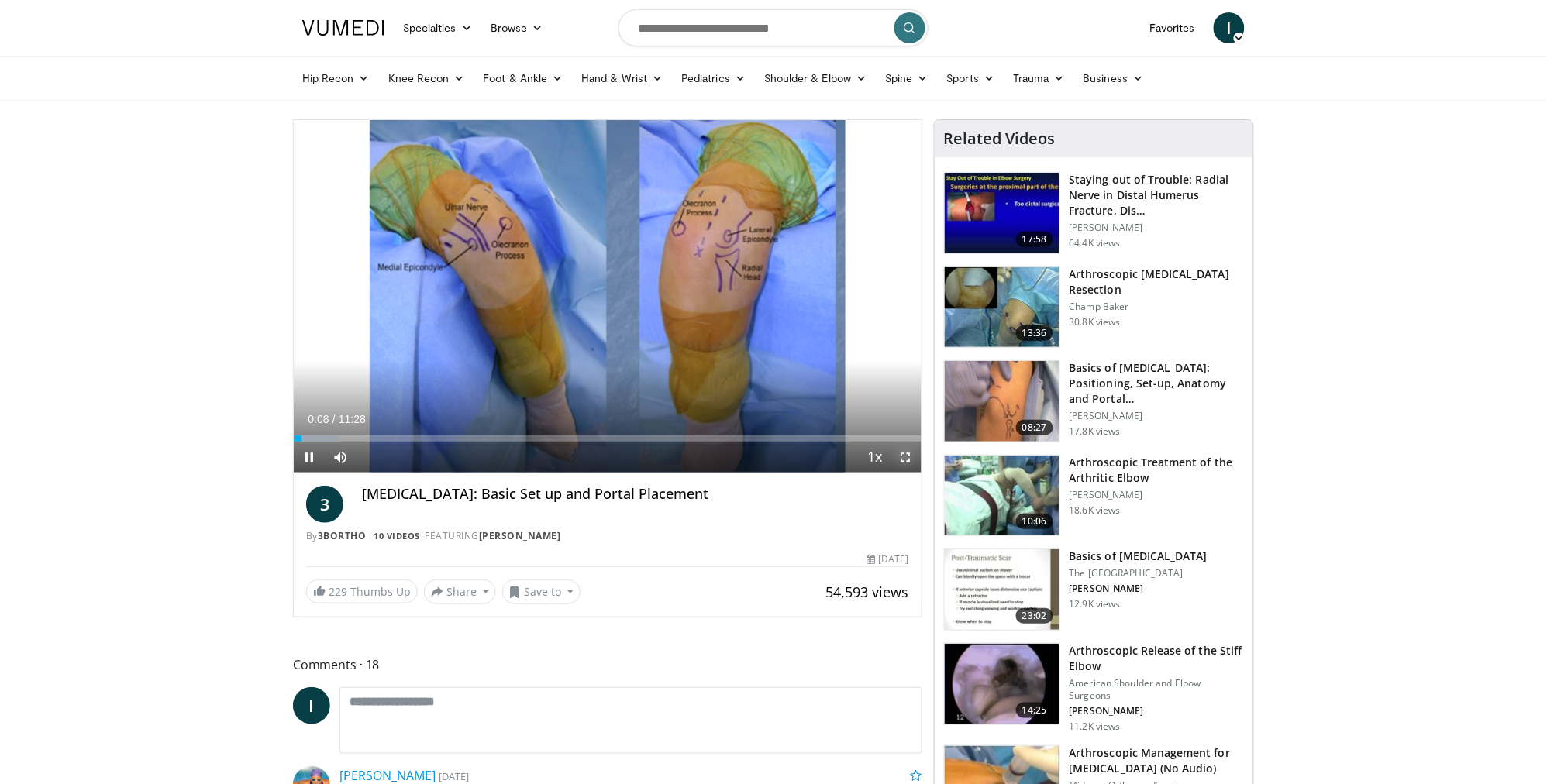
click at [906, 456] on span "Video Player" at bounding box center [905, 457] width 31 height 31
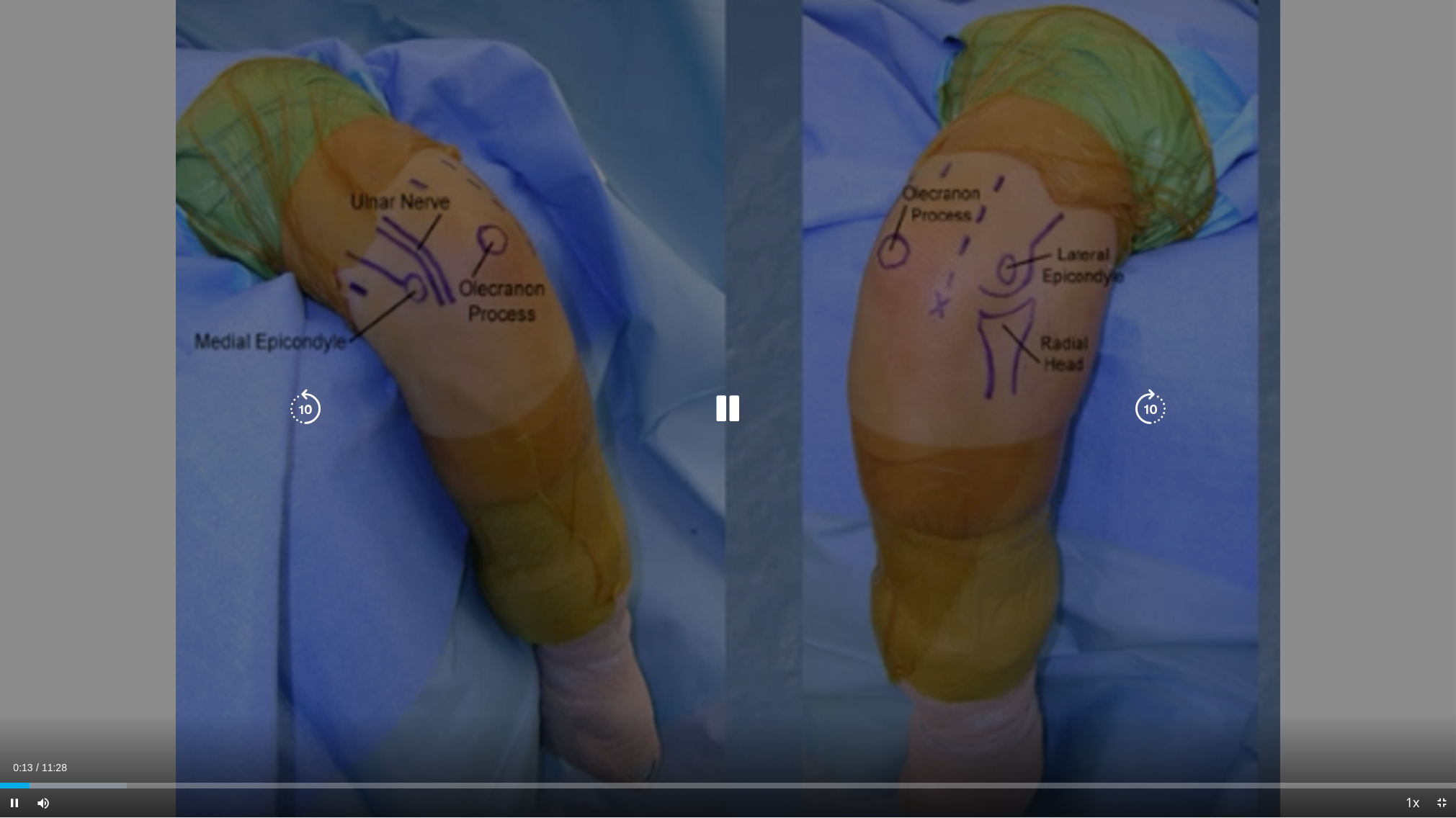
click at [721, 400] on icon "Video Player" at bounding box center [728, 409] width 40 height 40
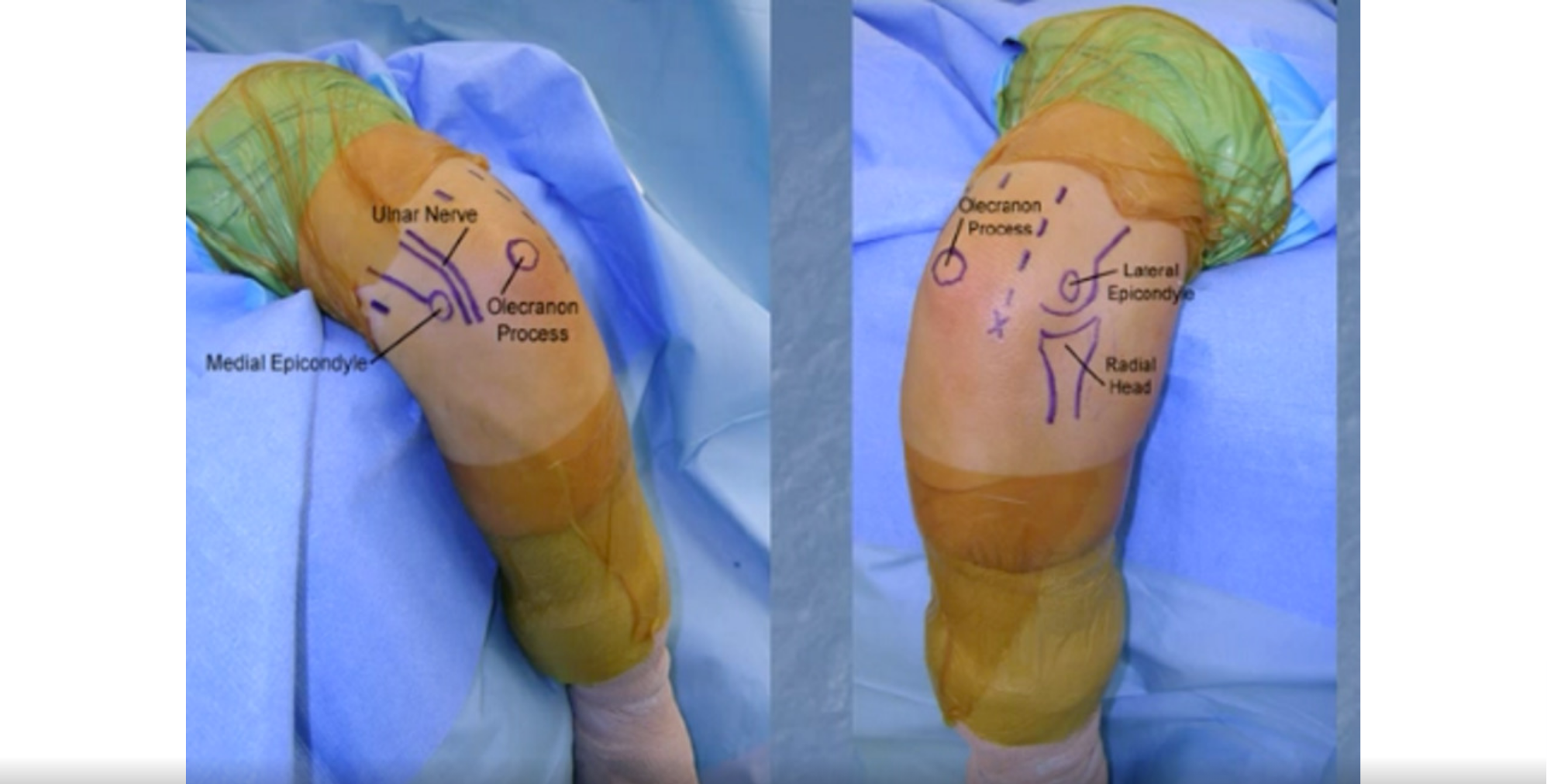
scroll to position [1631, 0]
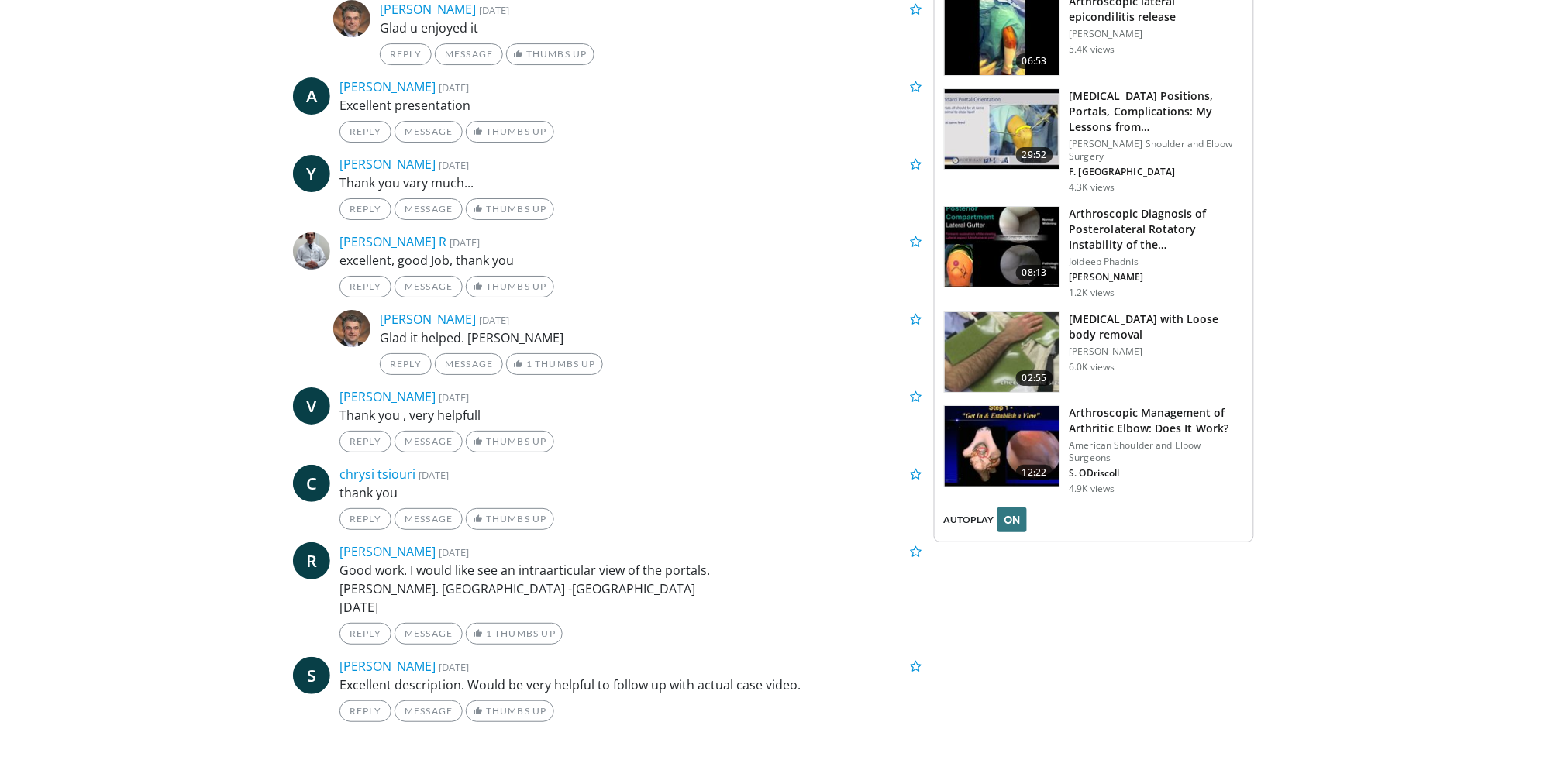
click at [1019, 409] on img at bounding box center [1002, 446] width 115 height 81
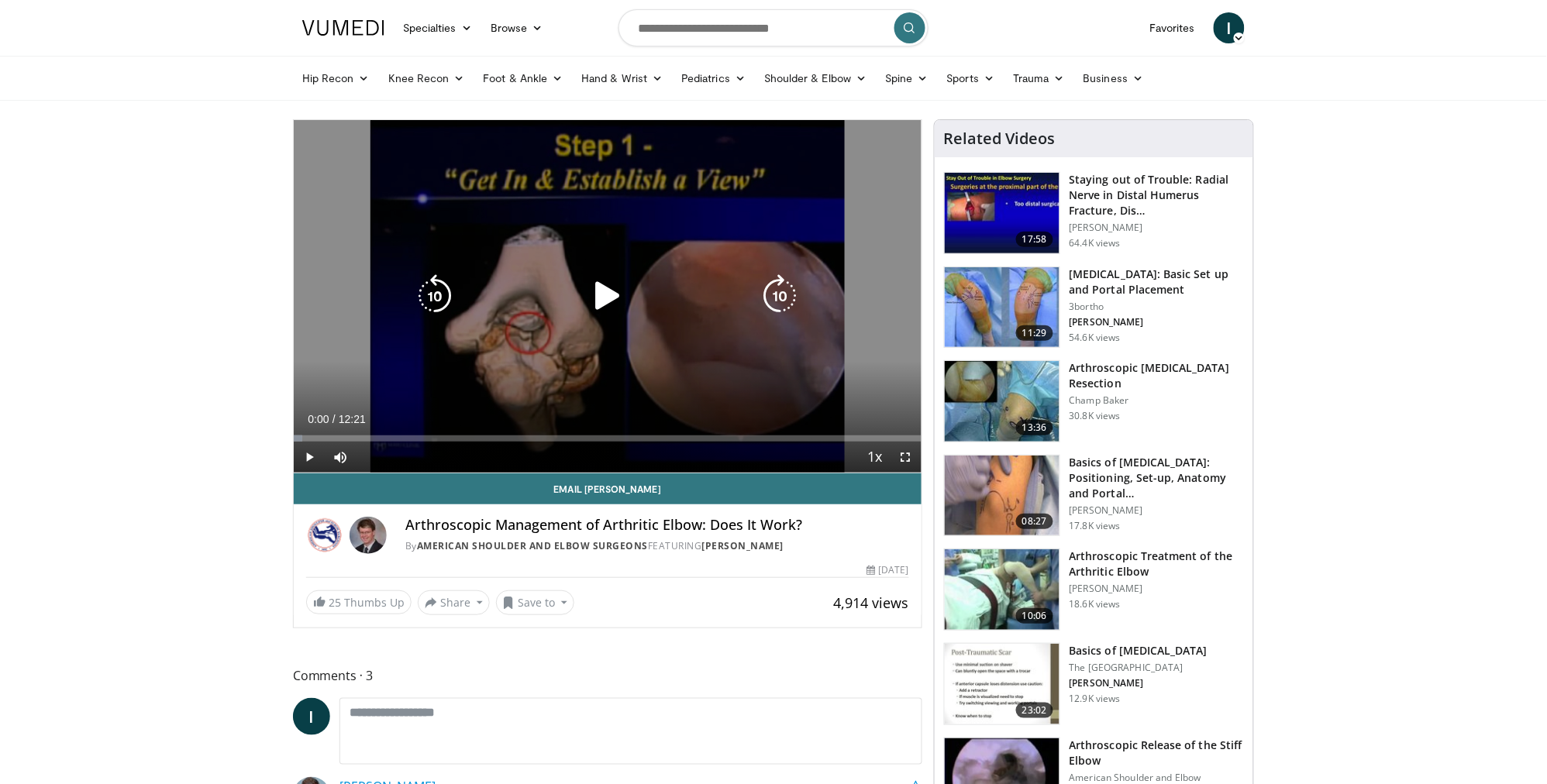
click at [596, 301] on icon "Video Player" at bounding box center [607, 296] width 43 height 43
click at [601, 288] on icon "Video Player" at bounding box center [607, 296] width 43 height 43
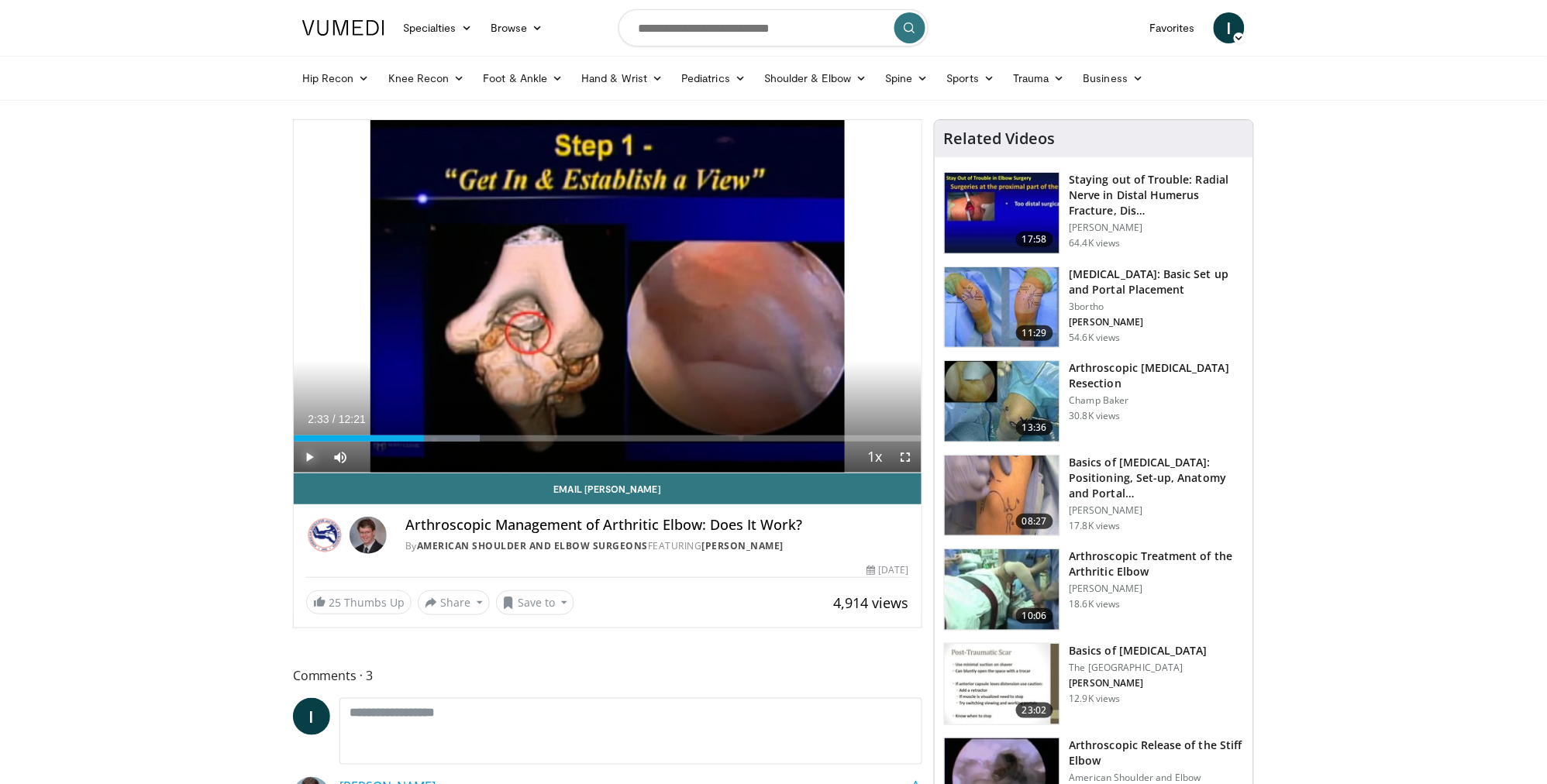
click at [311, 454] on span "Video Player" at bounding box center [309, 457] width 31 height 31
click at [905, 451] on span "Video Player" at bounding box center [905, 457] width 31 height 31
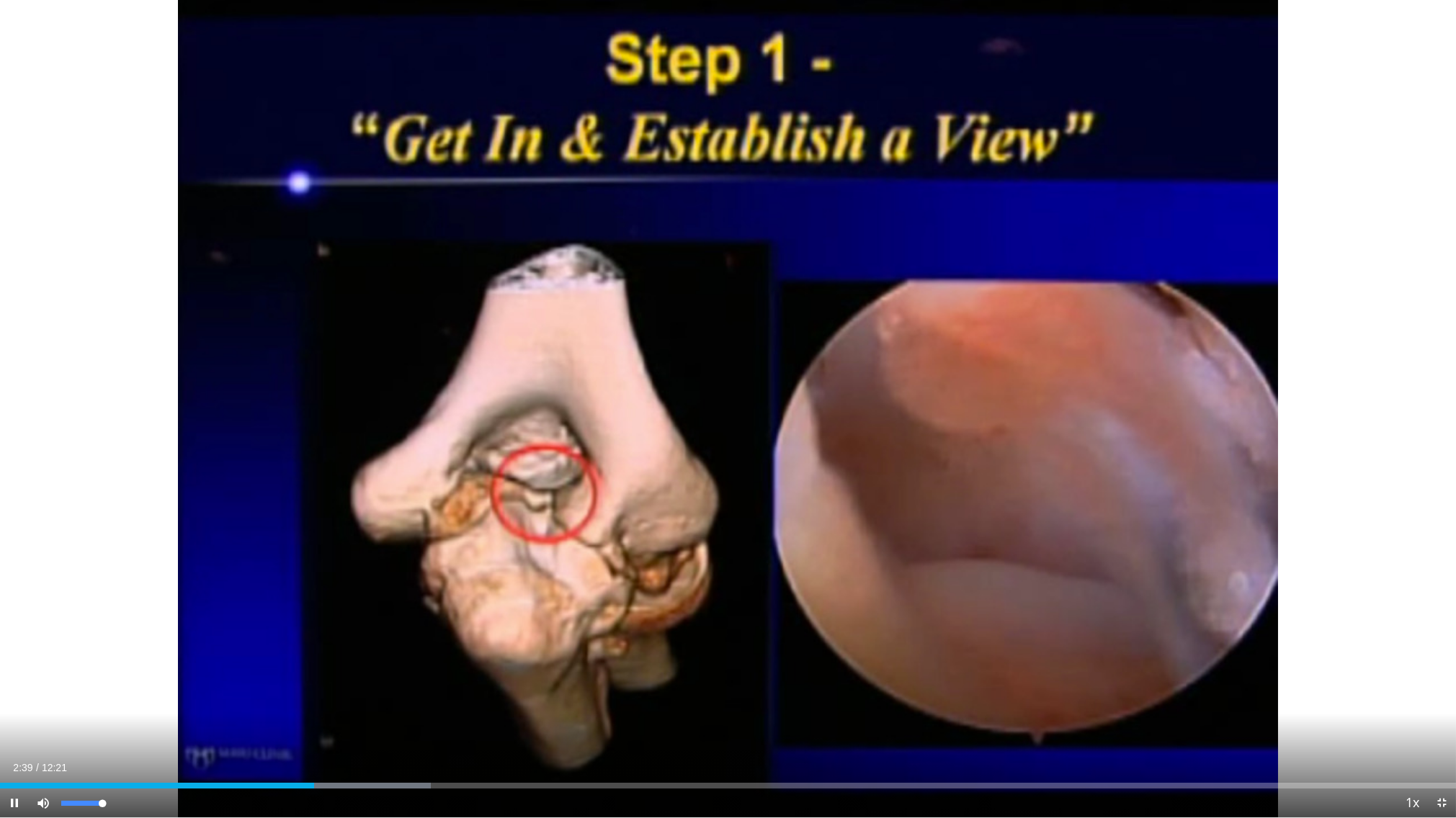
drag, startPoint x: 101, startPoint y: 803, endPoint x: 118, endPoint y: 804, distance: 17.0
click at [118, 728] on div "Mute 100%" at bounding box center [79, 802] width 101 height 29
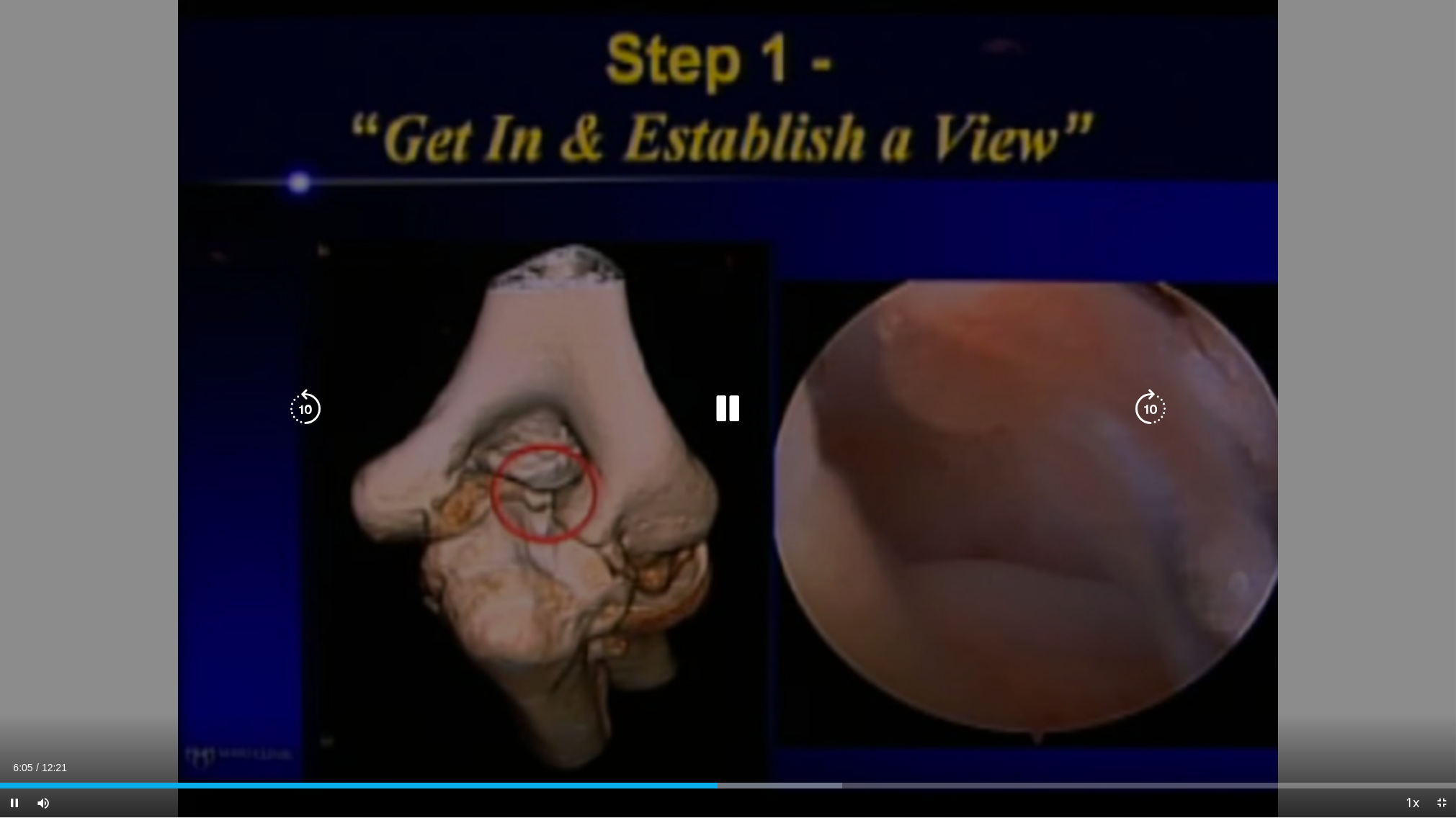
click at [733, 409] on icon "Video Player" at bounding box center [728, 409] width 40 height 40
